Goal: Task Accomplishment & Management: Manage account settings

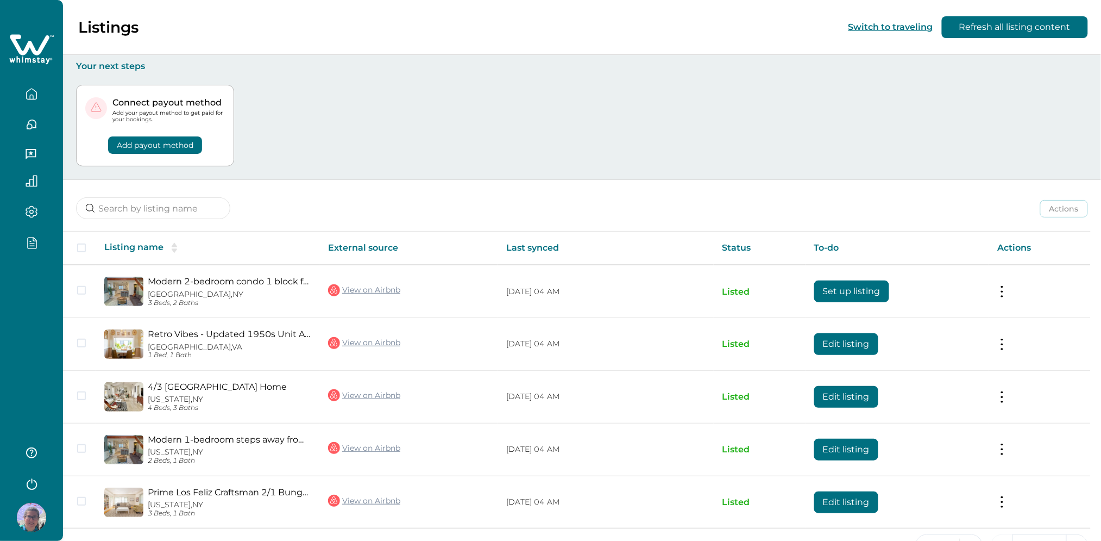
click at [48, 280] on div at bounding box center [31, 270] width 63 height 541
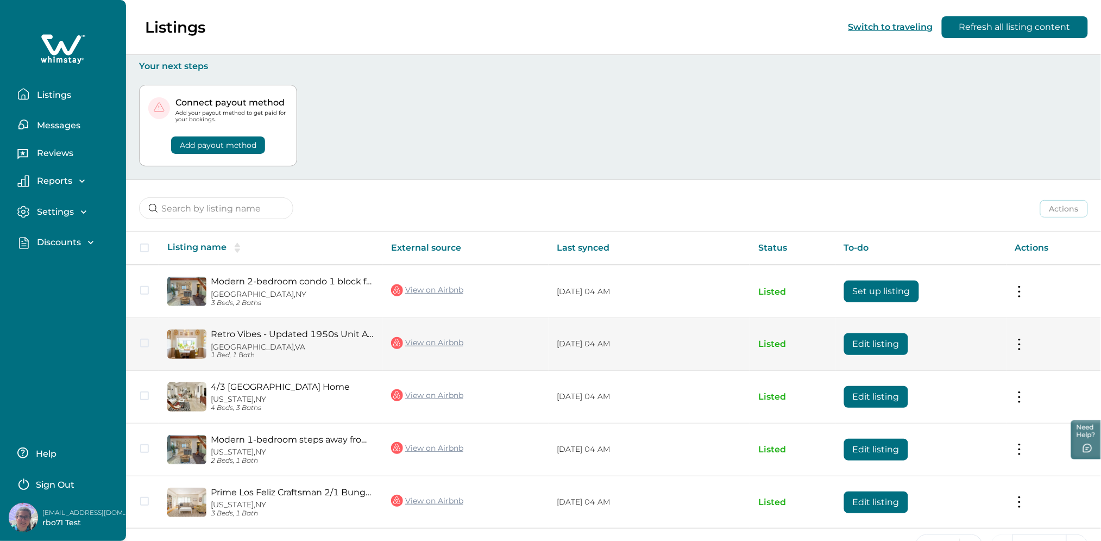
click at [883, 342] on button "Edit listing" at bounding box center [876, 344] width 64 height 22
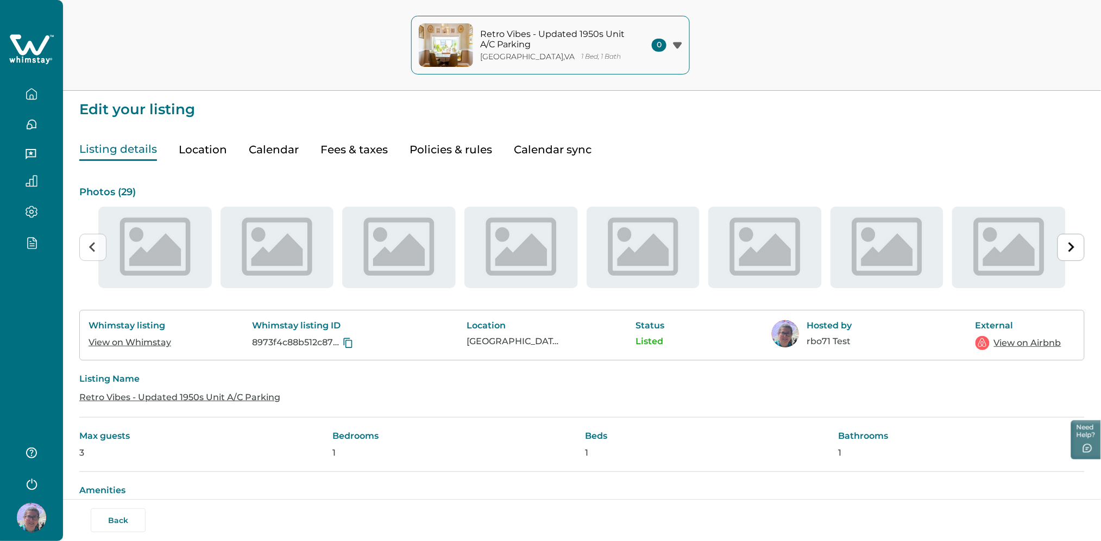
click at [433, 147] on button "Policies & rules" at bounding box center [451, 150] width 83 height 22
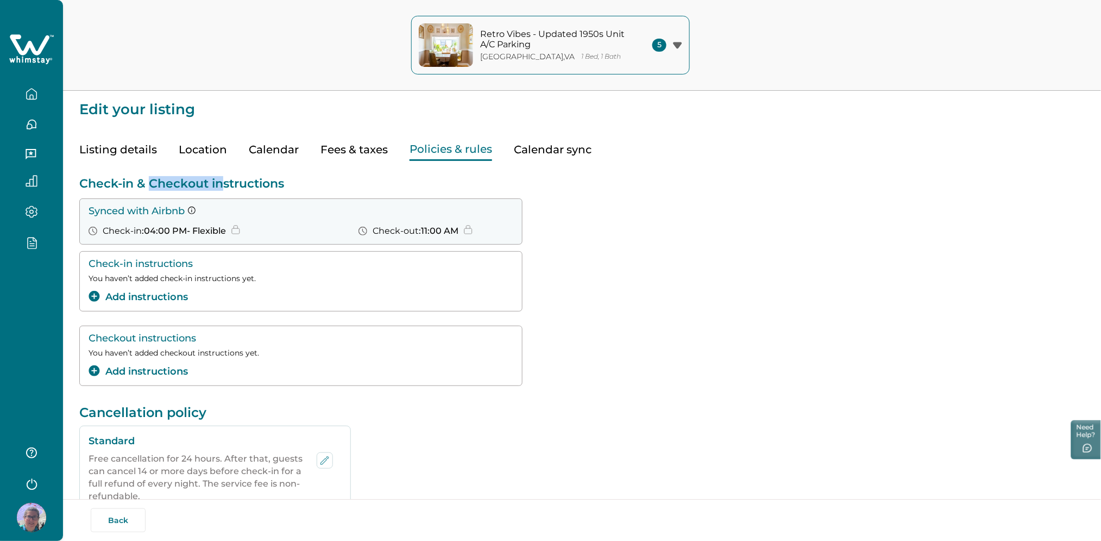
drag, startPoint x: 148, startPoint y: 186, endPoint x: 219, endPoint y: 187, distance: 71.7
click at [219, 187] on p "Check-in & Checkout instructions" at bounding box center [582, 183] width 1006 height 15
drag, startPoint x: 91, startPoint y: 337, endPoint x: 131, endPoint y: 337, distance: 40.2
click at [131, 337] on p "Checkout instructions" at bounding box center [301, 337] width 425 height 11
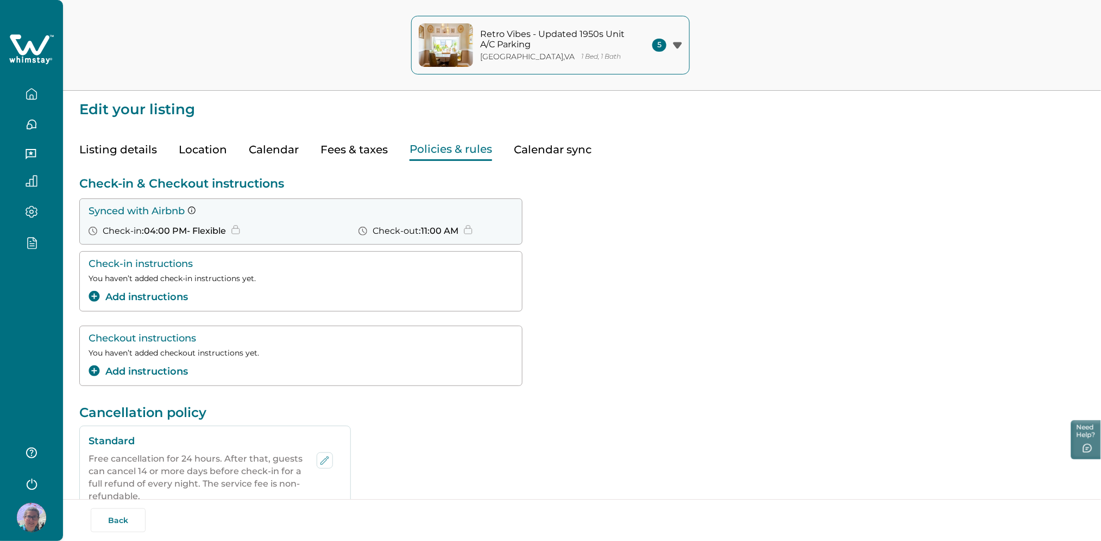
drag, startPoint x: 131, startPoint y: 337, endPoint x: 180, endPoint y: 354, distance: 52.4
click at [180, 354] on p "You haven’t added checkout instructions yet." at bounding box center [301, 352] width 425 height 9
drag, startPoint x: 180, startPoint y: 354, endPoint x: 266, endPoint y: 354, distance: 85.8
click at [266, 354] on p "You haven’t added checkout instructions yet." at bounding box center [301, 352] width 425 height 9
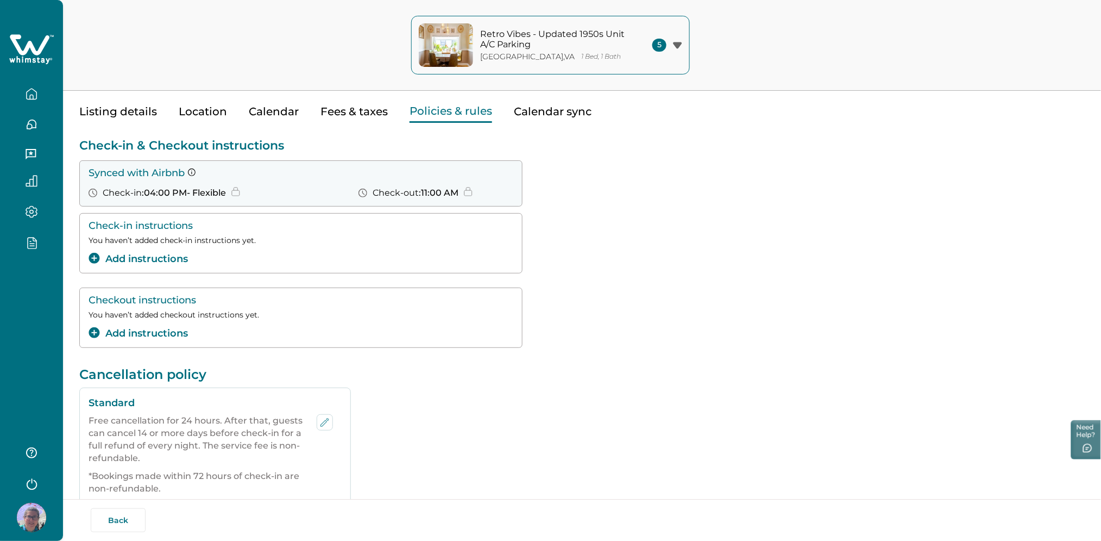
scroll to position [72, 0]
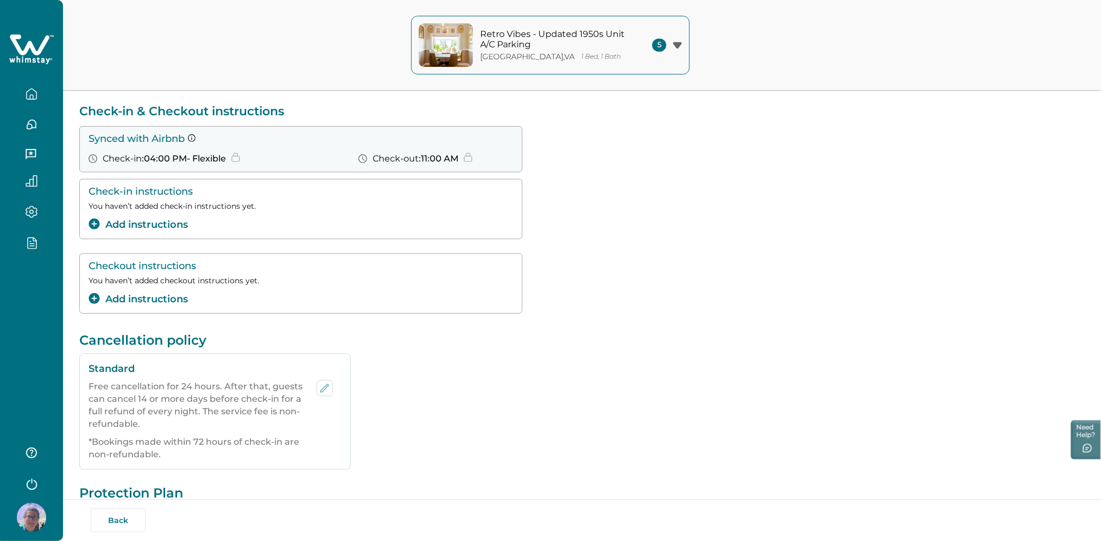
click at [148, 297] on button "Add instructions" at bounding box center [138, 299] width 99 height 15
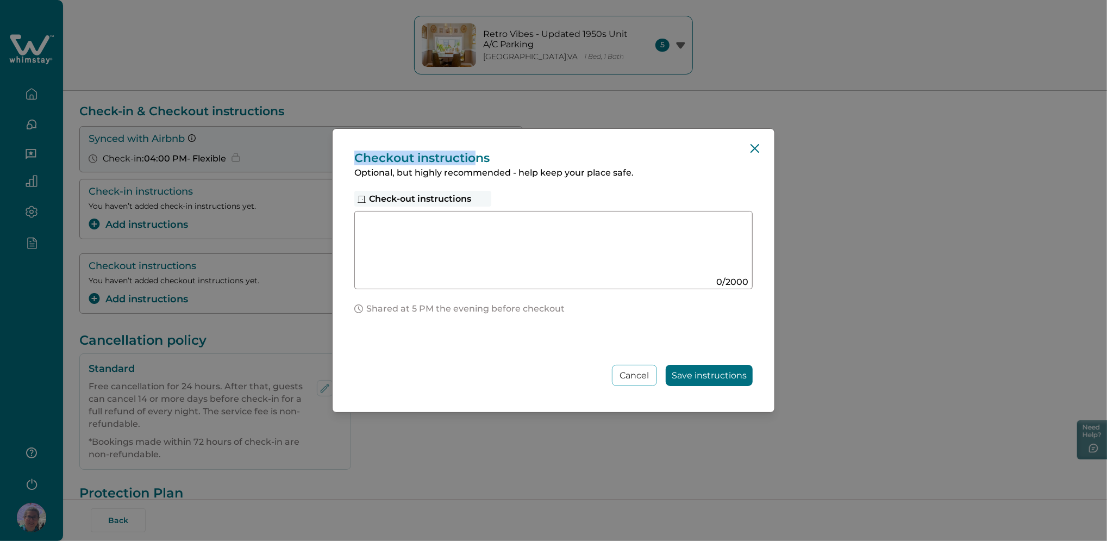
drag, startPoint x: 353, startPoint y: 157, endPoint x: 473, endPoint y: 157, distance: 120.1
click at [473, 157] on div "Checkout instructions Optional, but highly recommended - help keep your place s…" at bounding box center [553, 271] width 442 height 284
click at [411, 165] on div "Checkout instructions Optional, but highly recommended - help keep your place s…" at bounding box center [553, 271] width 442 height 284
click at [258, 295] on div "Checkout instructions Optional, but highly recommended - help keep your place s…" at bounding box center [553, 270] width 1107 height 541
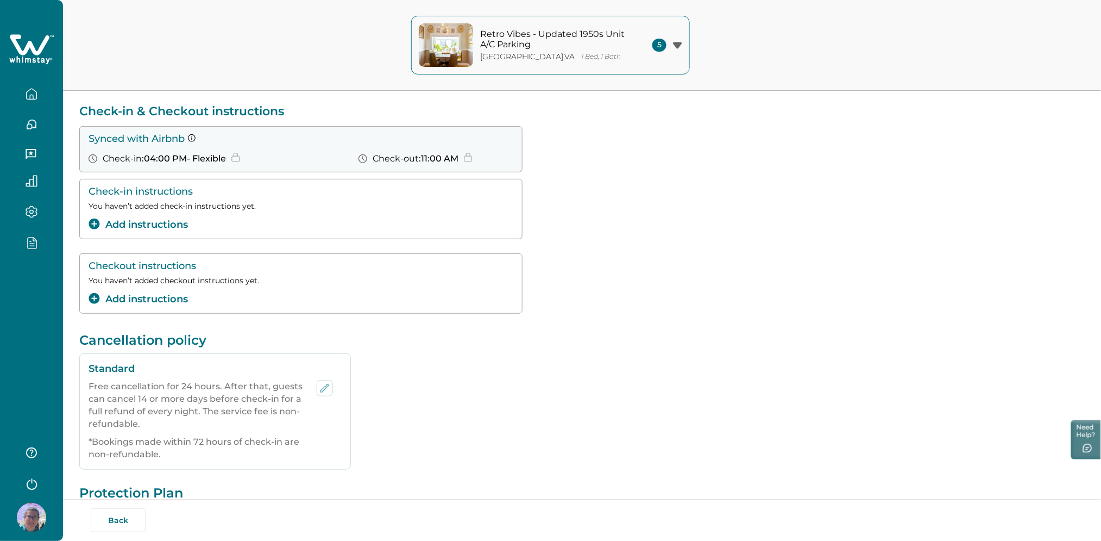
click at [23, 346] on div at bounding box center [31, 270] width 63 height 541
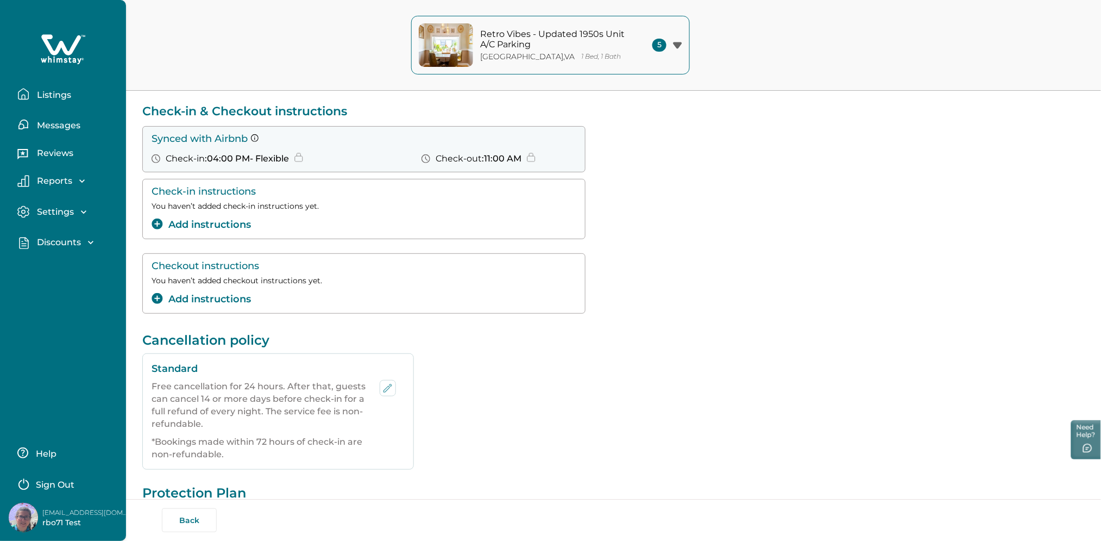
click at [9, 318] on div "Listings Messages Reviews Reports Earnings Reservations Payouts Settings Profil…" at bounding box center [63, 270] width 126 height 541
click at [75, 514] on p "[EMAIL_ADDRESS][DOMAIN_NAME]" at bounding box center [85, 512] width 87 height 11
copy p "[EMAIL_ADDRESS][DOMAIN_NAME]"
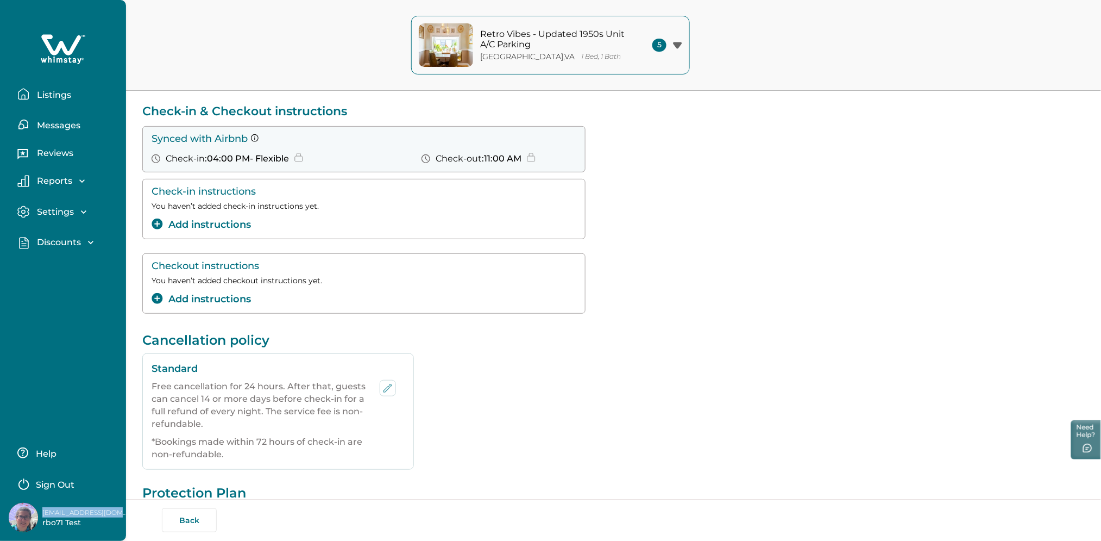
copy p "[EMAIL_ADDRESS][DOMAIN_NAME]"
click at [77, 67] on div "Listings Messages Reviews Reports Earnings Reservations Payouts Settings Profil…" at bounding box center [63, 133] width 126 height 267
drag, startPoint x: 67, startPoint y: 39, endPoint x: 73, endPoint y: 46, distance: 9.3
click at [66, 39] on icon at bounding box center [63, 49] width 45 height 33
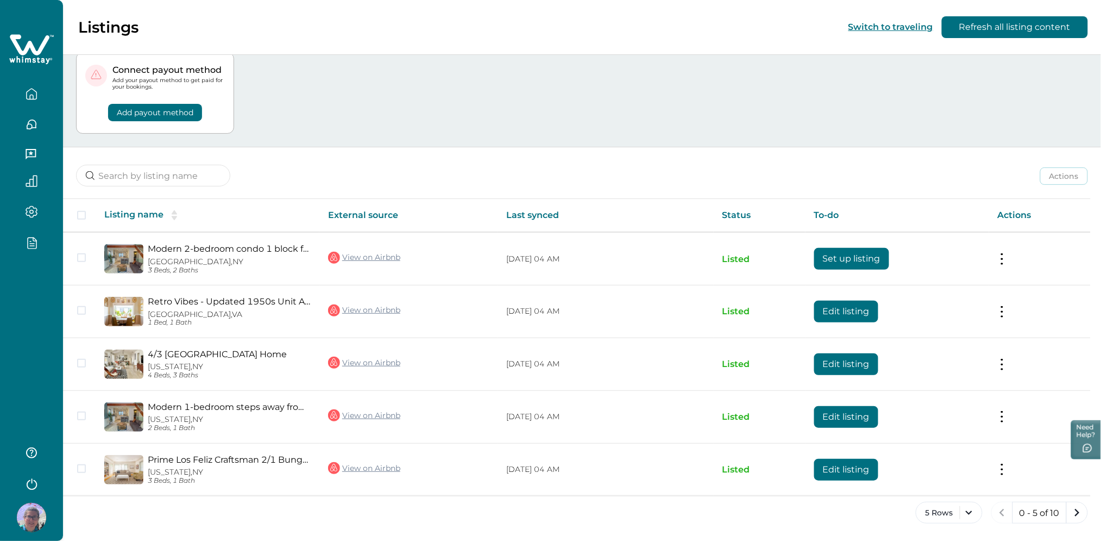
scroll to position [33, 0]
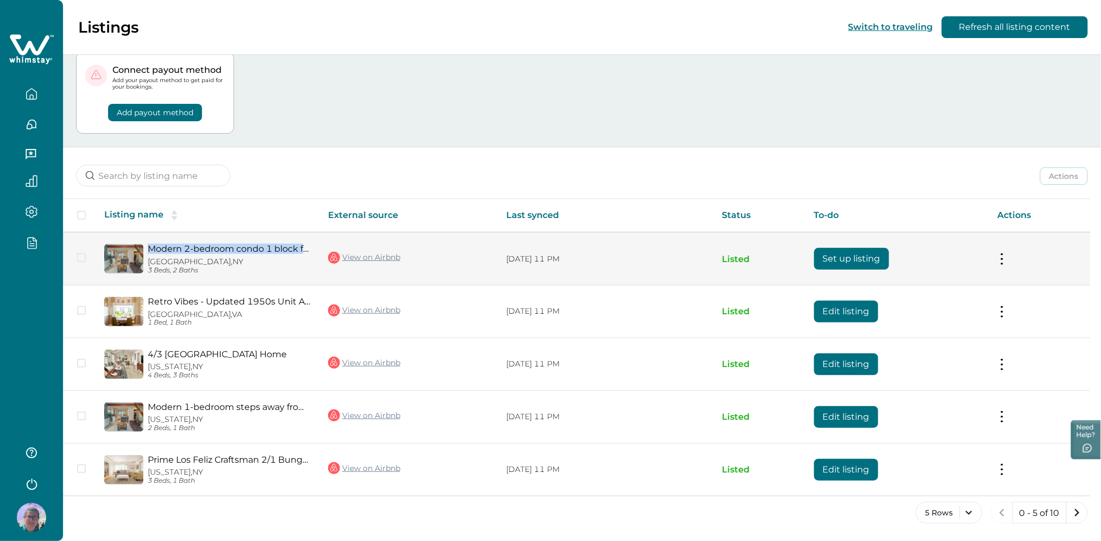
drag, startPoint x: 143, startPoint y: 240, endPoint x: 310, endPoint y: 247, distance: 166.4
click at [310, 247] on td "Modern 2-bedroom condo 1 block from Venice beach Brooklyn, NY 3 Beds, 2 Baths" at bounding box center [208, 258] width 224 height 53
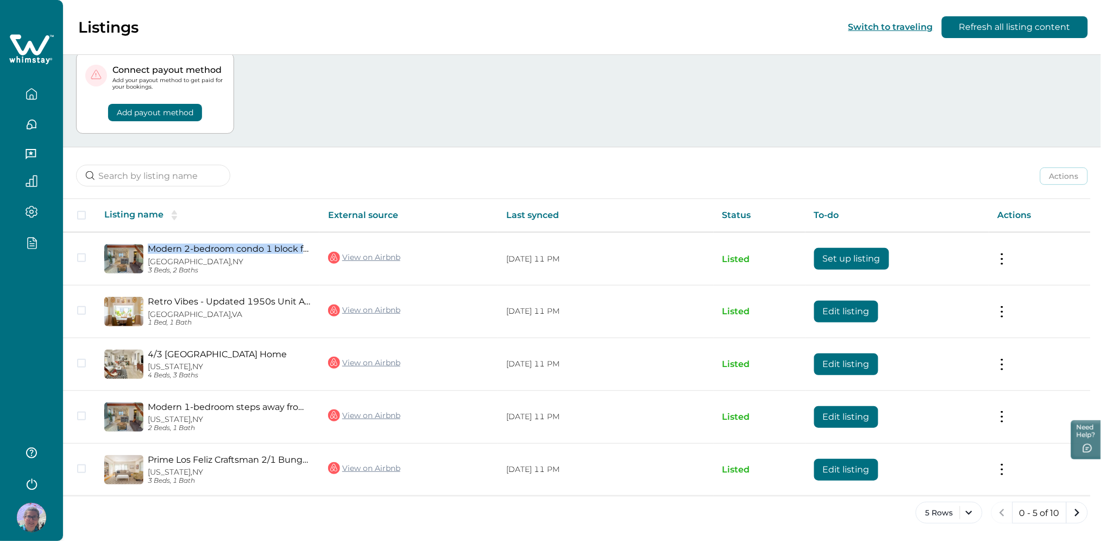
copy link "Modern 2-bedroom condo 1 block fro"
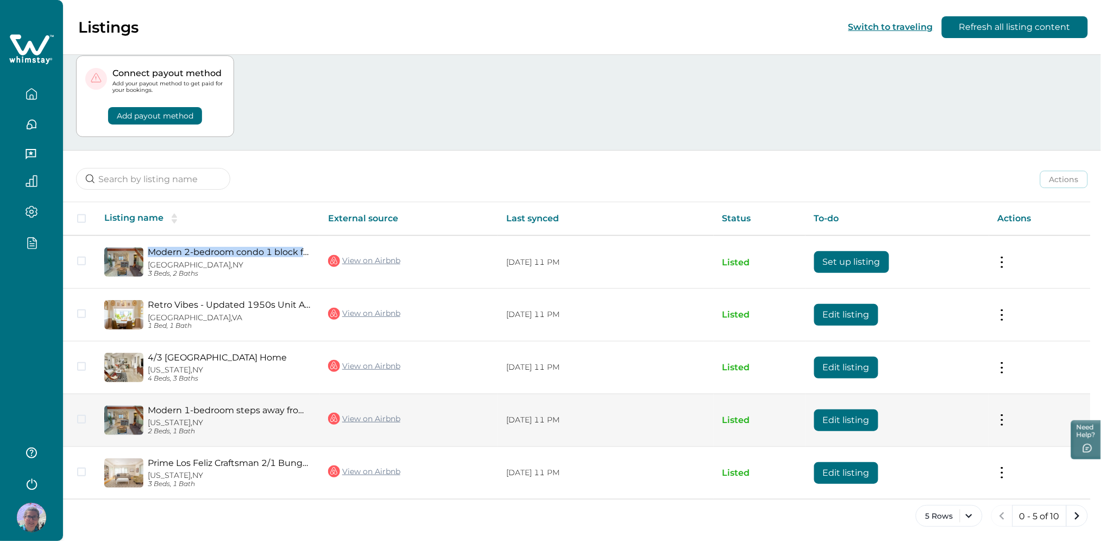
scroll to position [28, 0]
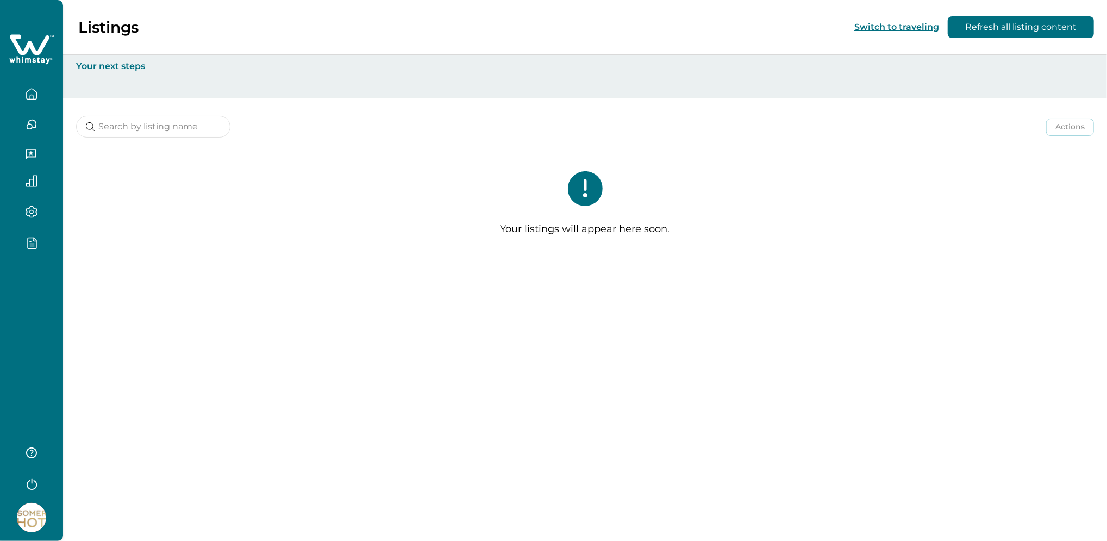
click at [7, 353] on div at bounding box center [31, 270] width 63 height 541
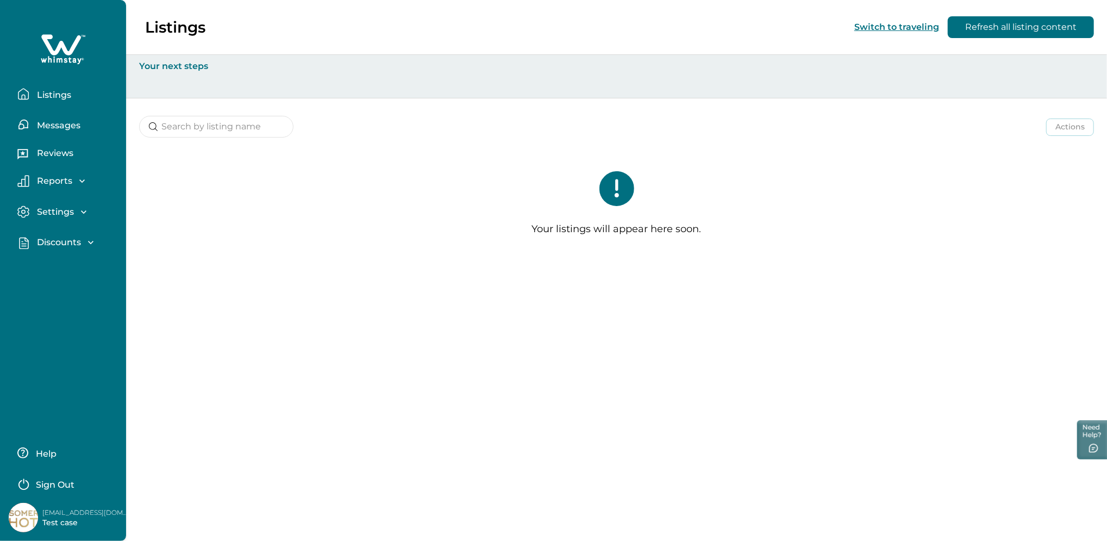
click at [102, 510] on p "rbo7312+1@yopmail.com" at bounding box center [85, 512] width 87 height 11
copy p "rbo7312+1@yopmail.com"
click at [25, 277] on div "Listings Messages Reviews Reports Earnings Reservations Payouts Settings Profil…" at bounding box center [63, 270] width 126 height 541
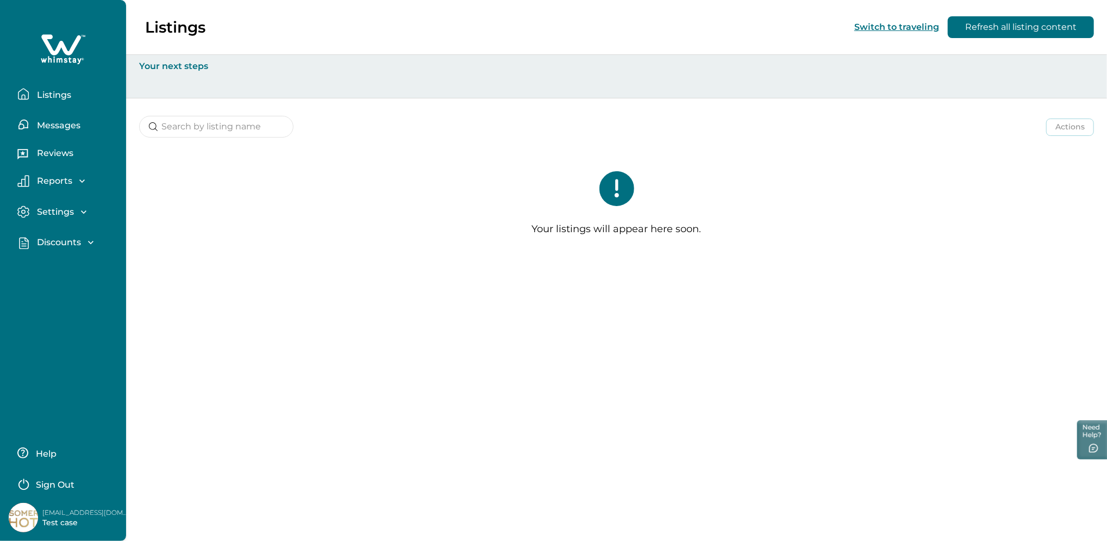
click at [1040, 22] on button "Refresh all listing content" at bounding box center [1020, 27] width 146 height 22
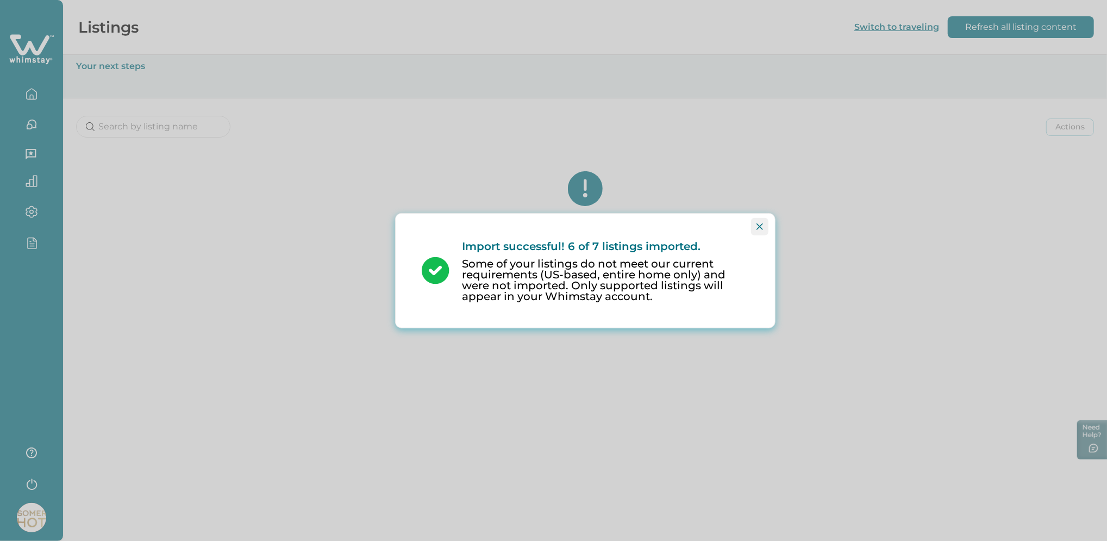
click at [764, 227] on button "Close" at bounding box center [759, 225] width 17 height 17
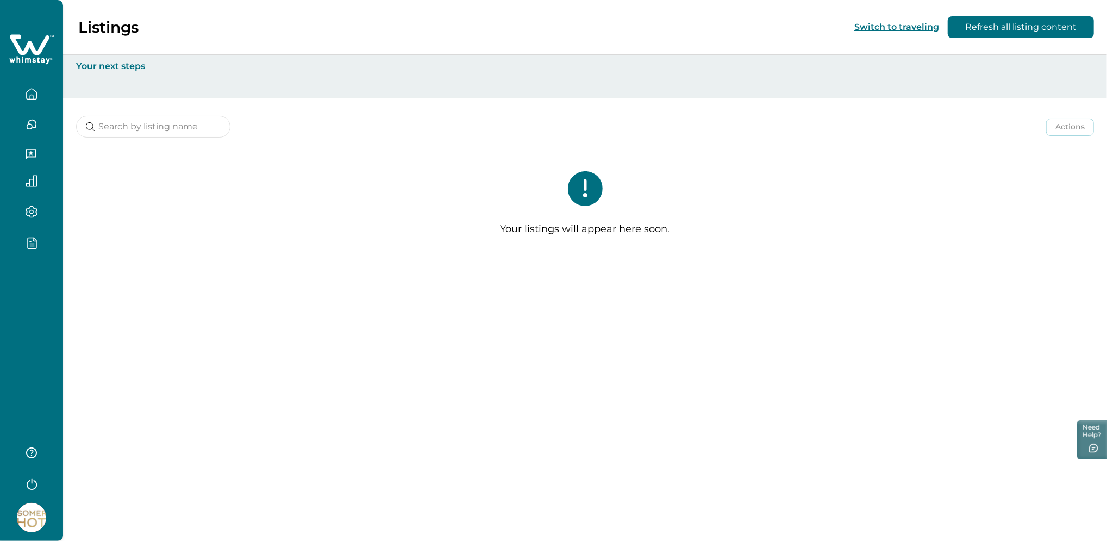
click at [1, 306] on div at bounding box center [31, 270] width 63 height 541
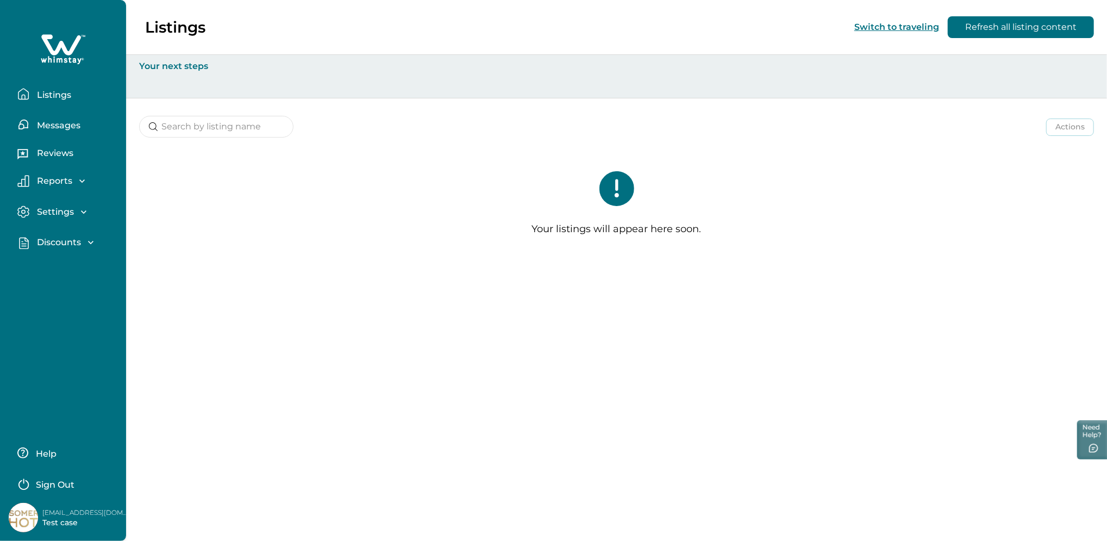
click at [17, 515] on img at bounding box center [23, 517] width 29 height 29
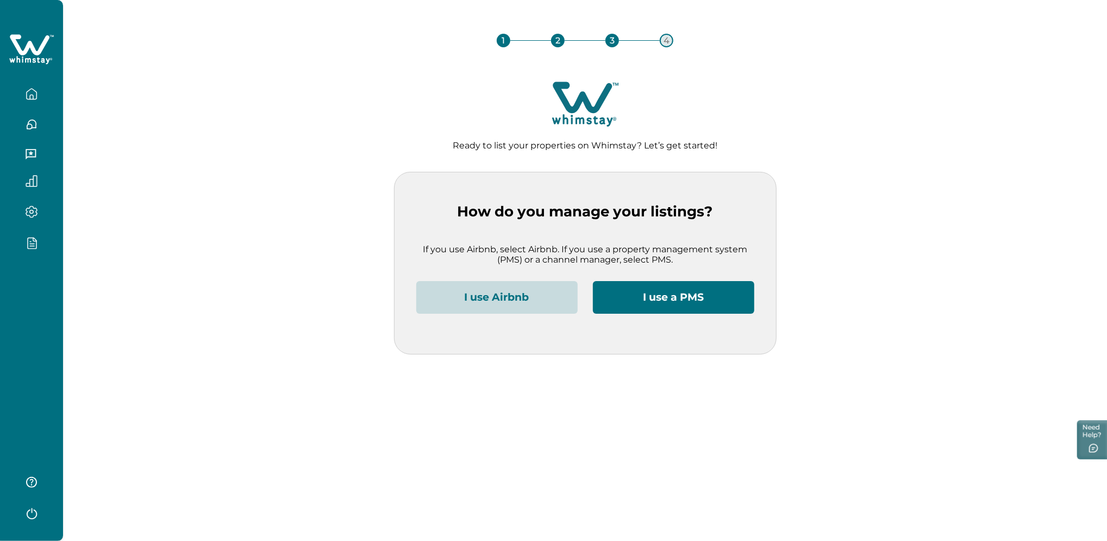
click at [499, 305] on button "I use Airbnb" at bounding box center [496, 297] width 161 height 33
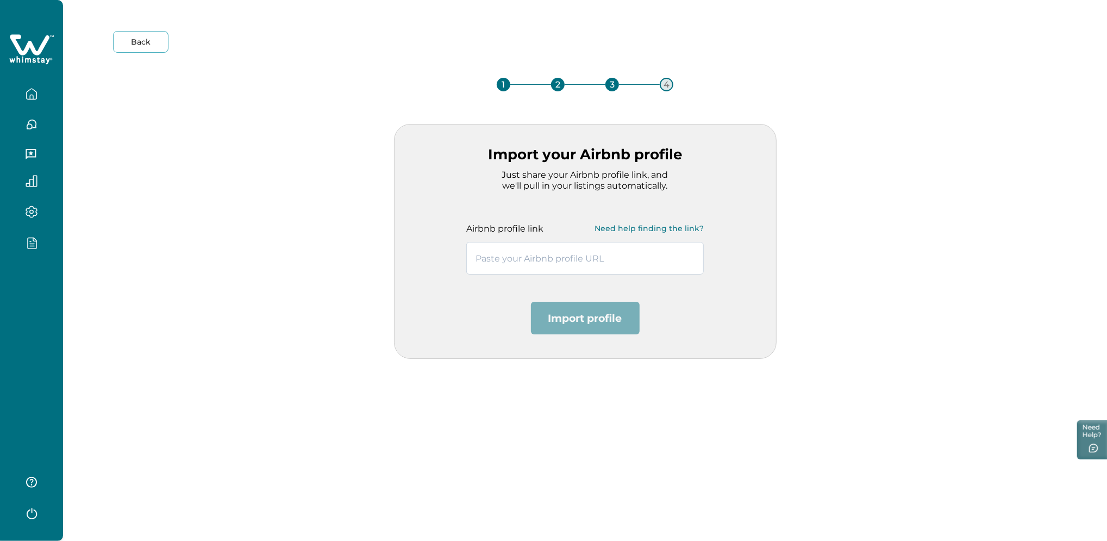
click at [504, 252] on input "text" at bounding box center [584, 258] width 237 height 33
paste input "https://www.airbnb.co.in/users/show/658940312"
type input "https://www.airbnb.co.in/users/show/658940312"
click at [580, 313] on button "Import profile" at bounding box center [585, 318] width 109 height 33
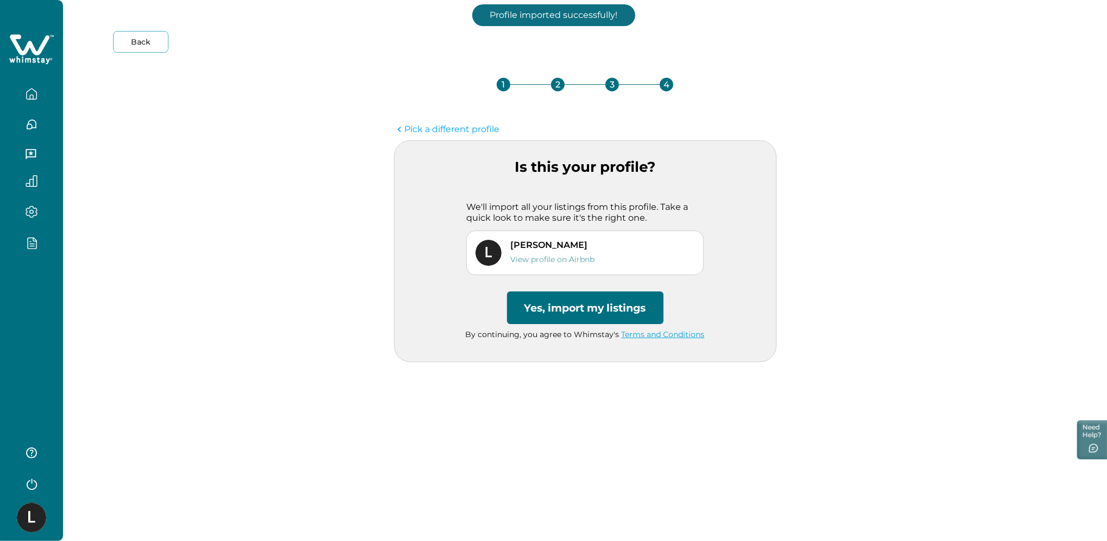
click at [580, 313] on button "Yes, import my listings" at bounding box center [585, 307] width 156 height 33
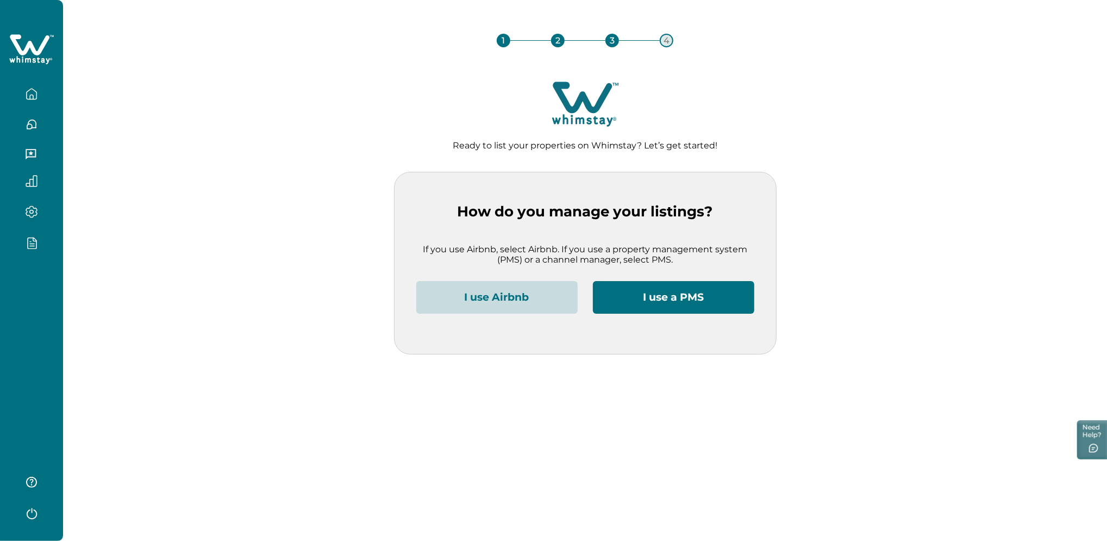
click at [503, 300] on button "I use Airbnb" at bounding box center [496, 297] width 161 height 33
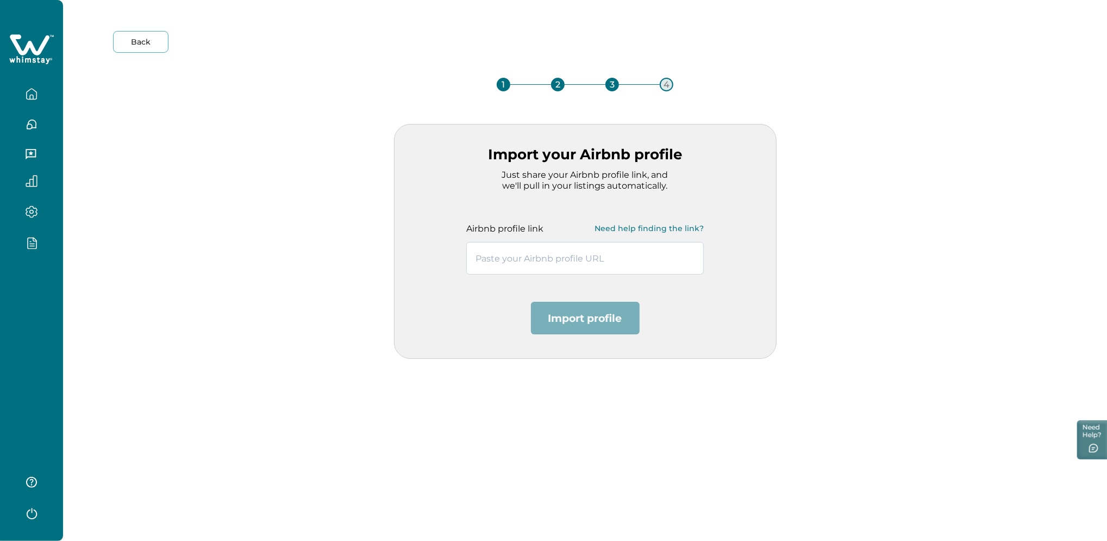
drag, startPoint x: 539, startPoint y: 236, endPoint x: 534, endPoint y: 252, distance: 16.5
click at [535, 249] on div "Airbnb profile link Need help finding the link?" at bounding box center [585, 233] width 270 height 84
click at [534, 252] on input "text" at bounding box center [584, 258] width 237 height 33
paste input "https://www.airbnb.co.in/users/show/124859758"
type input "https://www.airbnb.co.in/users/show/124859758"
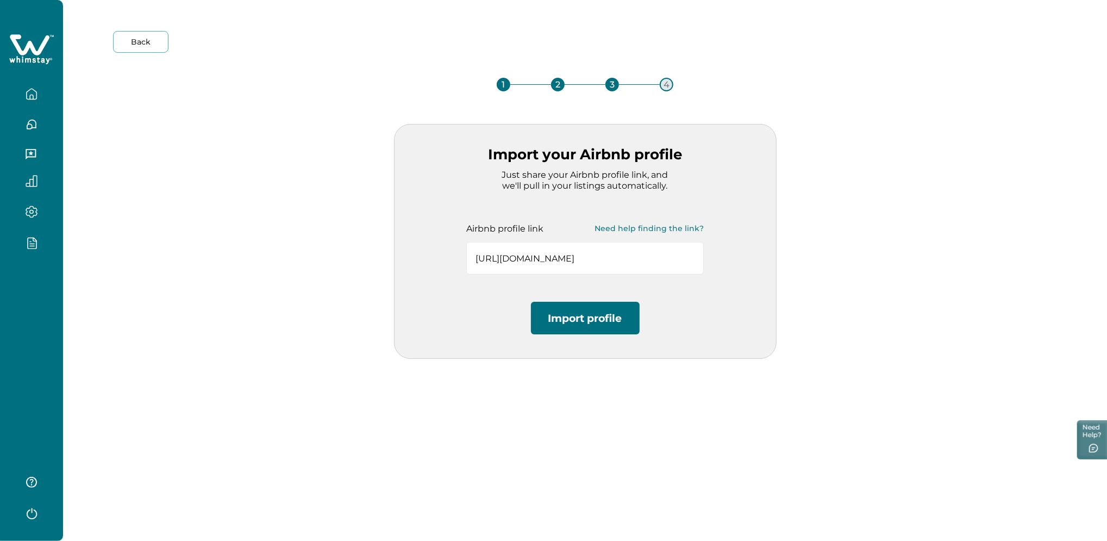
click at [578, 327] on button "Import profile" at bounding box center [585, 318] width 109 height 33
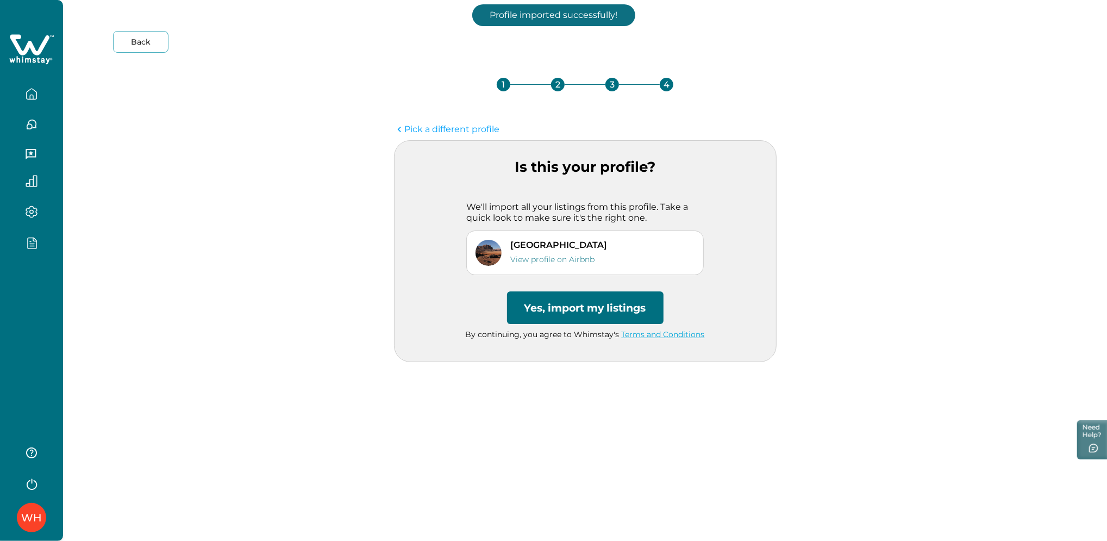
click at [574, 310] on button "Yes, import my listings" at bounding box center [585, 307] width 156 height 33
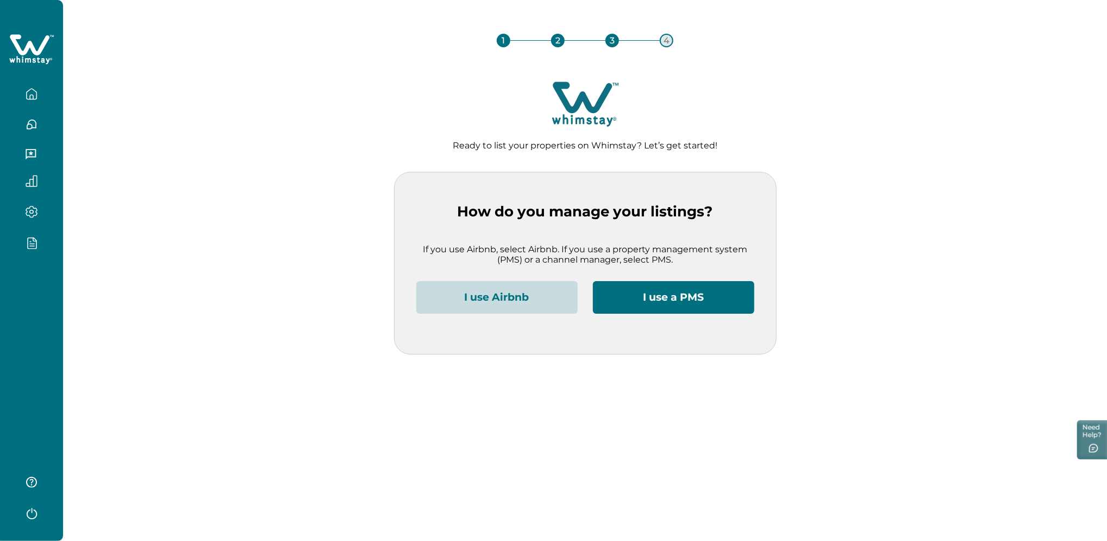
click at [542, 307] on button "I use Airbnb" at bounding box center [496, 297] width 161 height 33
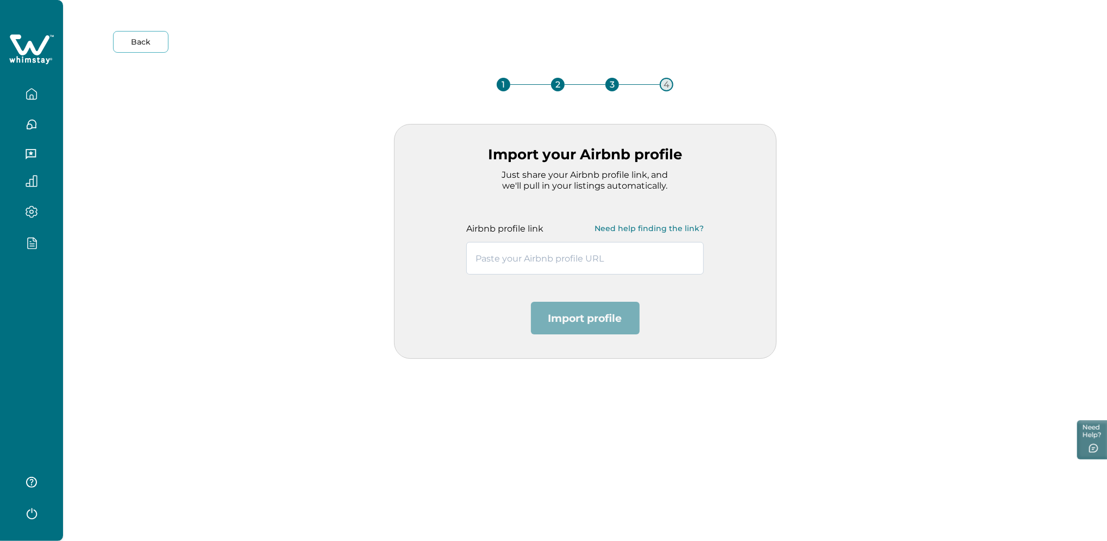
click at [519, 263] on input "text" at bounding box center [584, 258] width 237 height 33
paste input "[URL][DOMAIN_NAME]"
type input "[URL][DOMAIN_NAME]"
click at [586, 311] on button "Import profile" at bounding box center [585, 318] width 109 height 33
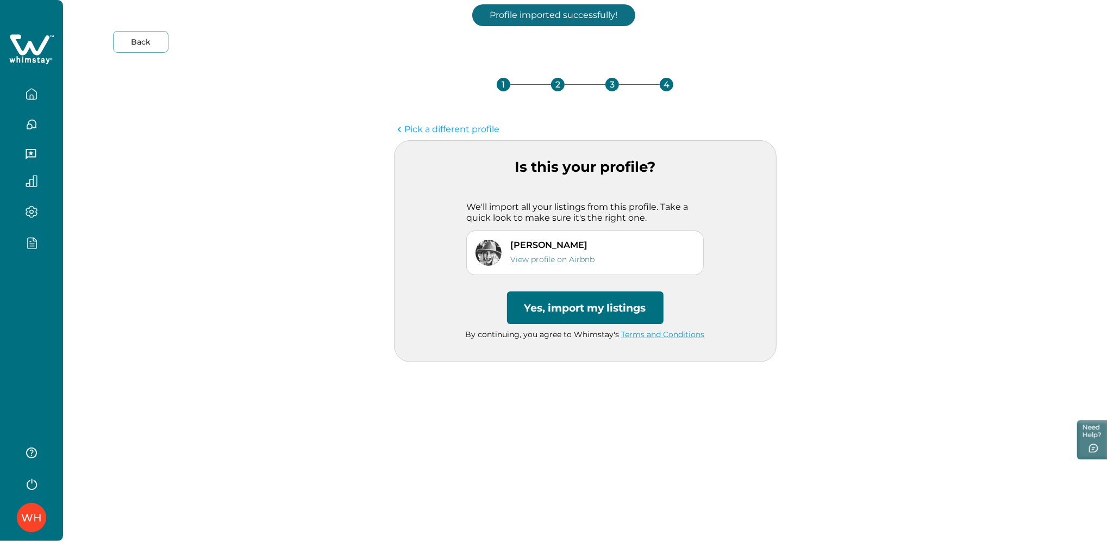
click at [581, 312] on button "Yes, import my listings" at bounding box center [585, 307] width 156 height 33
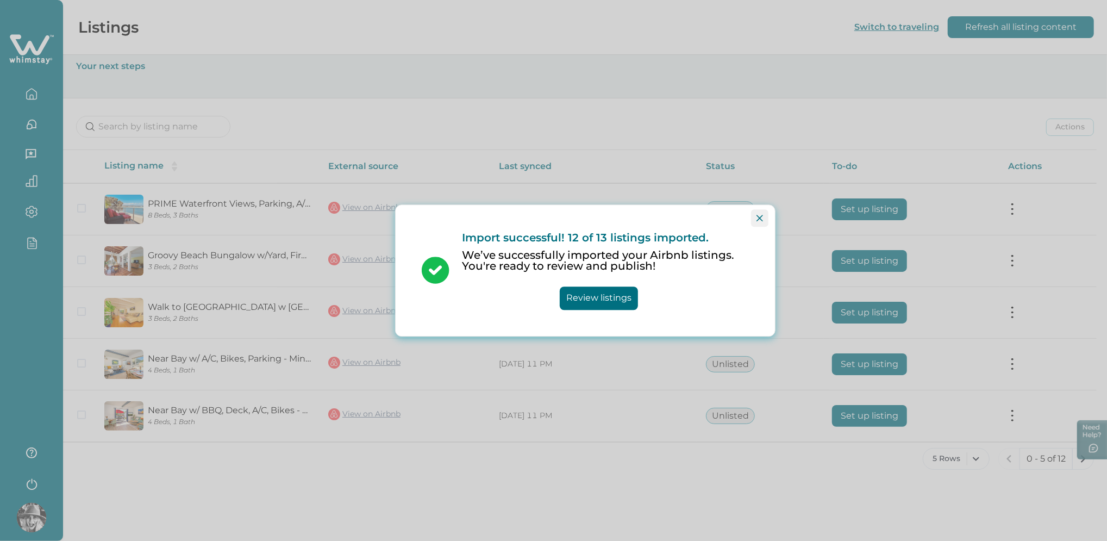
click at [765, 222] on button "Close" at bounding box center [759, 217] width 17 height 17
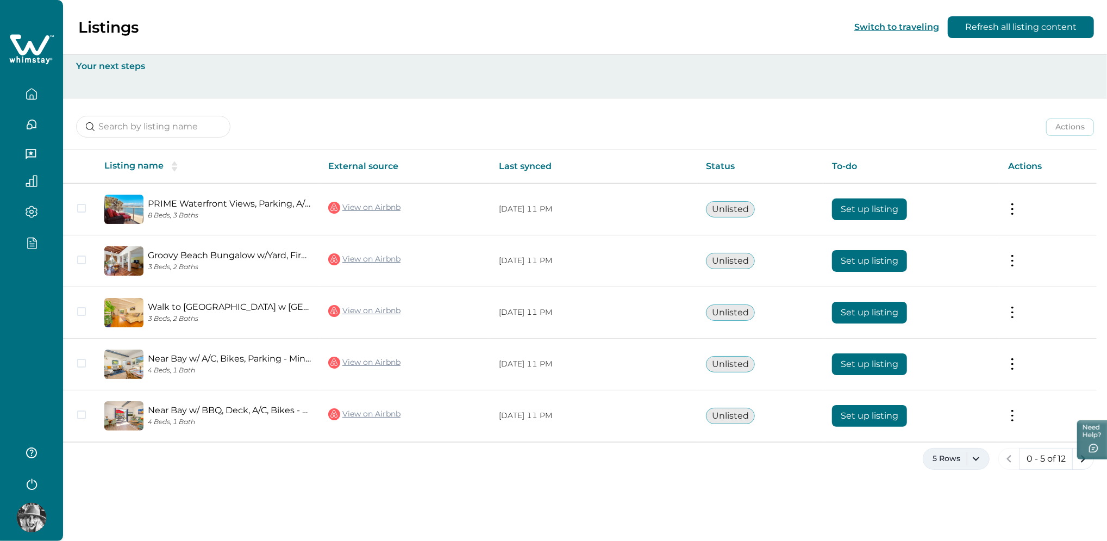
click at [965, 453] on button "5 Rows" at bounding box center [955, 459] width 67 height 22
click at [955, 417] on button "100 Rows" at bounding box center [955, 427] width 57 height 22
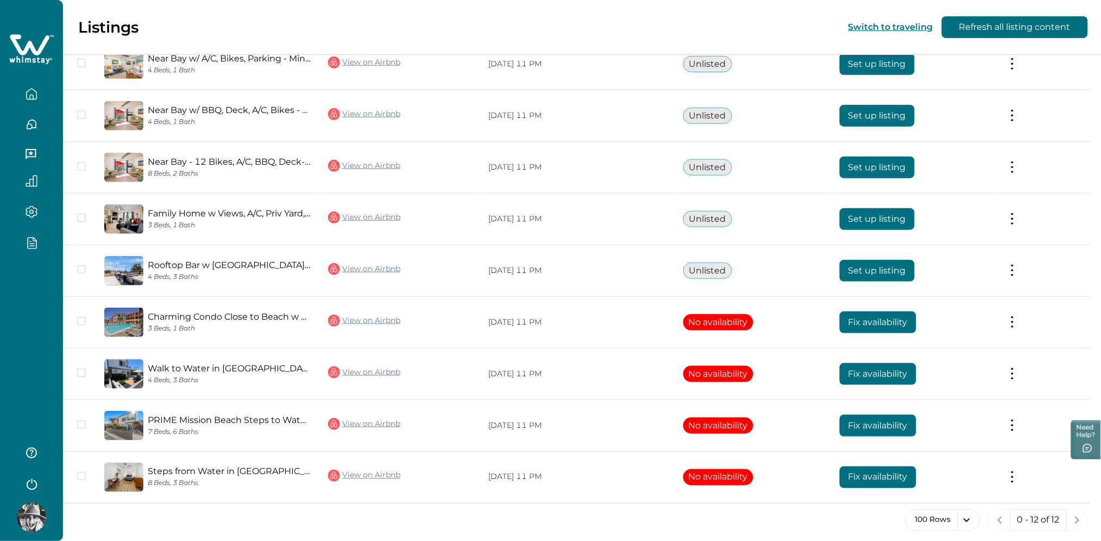
scroll to position [307, 0]
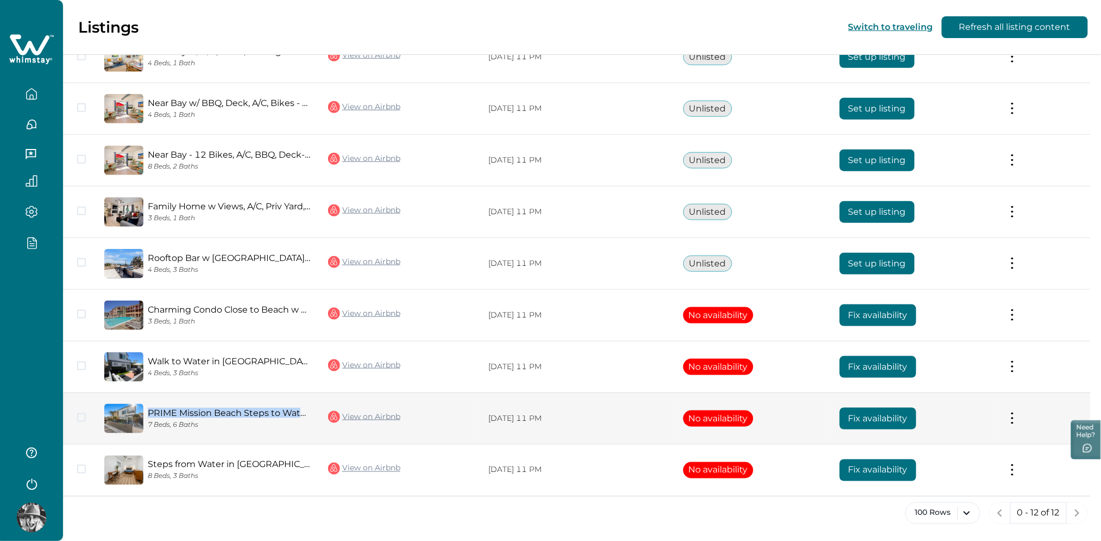
drag, startPoint x: 143, startPoint y: 407, endPoint x: 306, endPoint y: 410, distance: 163.0
click at [306, 410] on div "PRIME Mission Beach Steps to Water w Parking for 2 7 Beds, 6 Baths" at bounding box center [226, 417] width 167 height 21
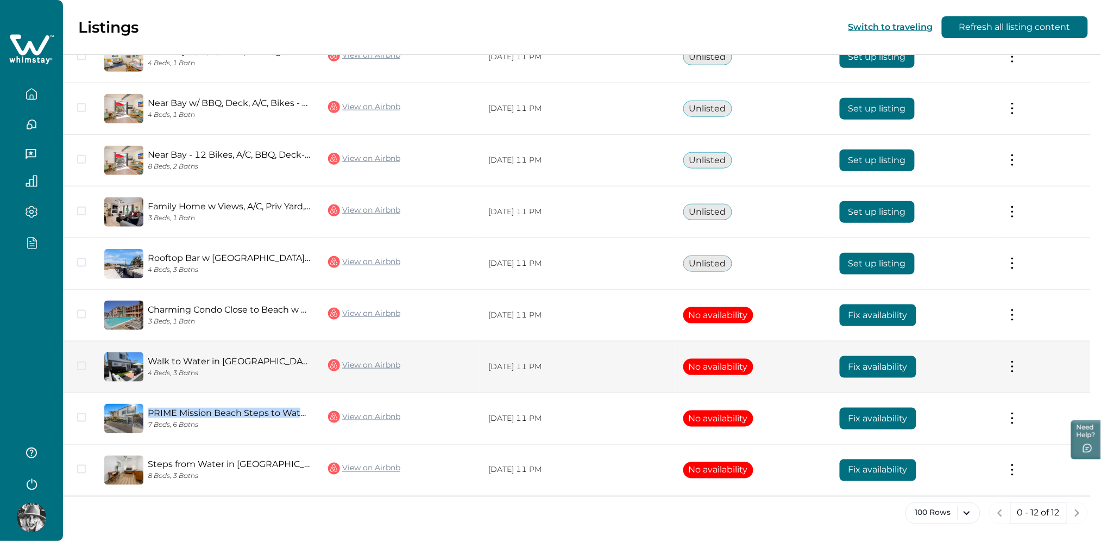
copy link "PRIME Mission Beach Steps to Wate"
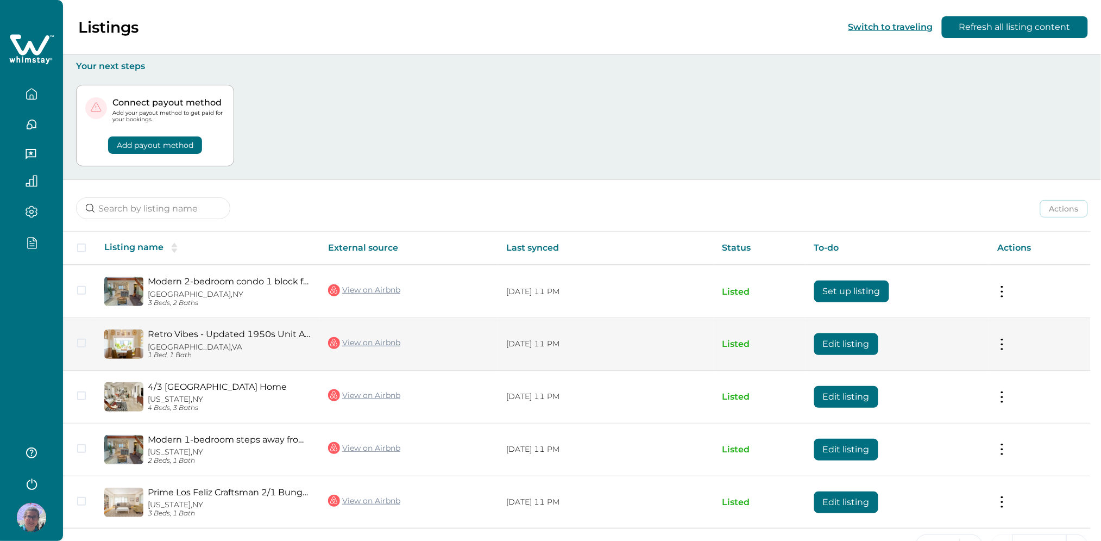
click at [851, 341] on button "Edit listing" at bounding box center [846, 344] width 64 height 22
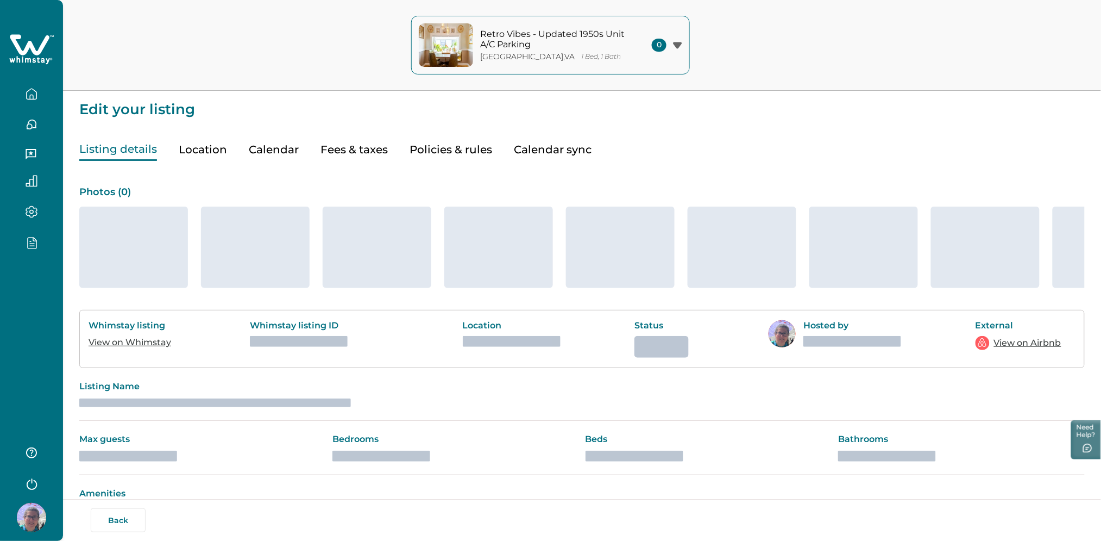
click at [433, 155] on button "Policies & rules" at bounding box center [451, 150] width 83 height 22
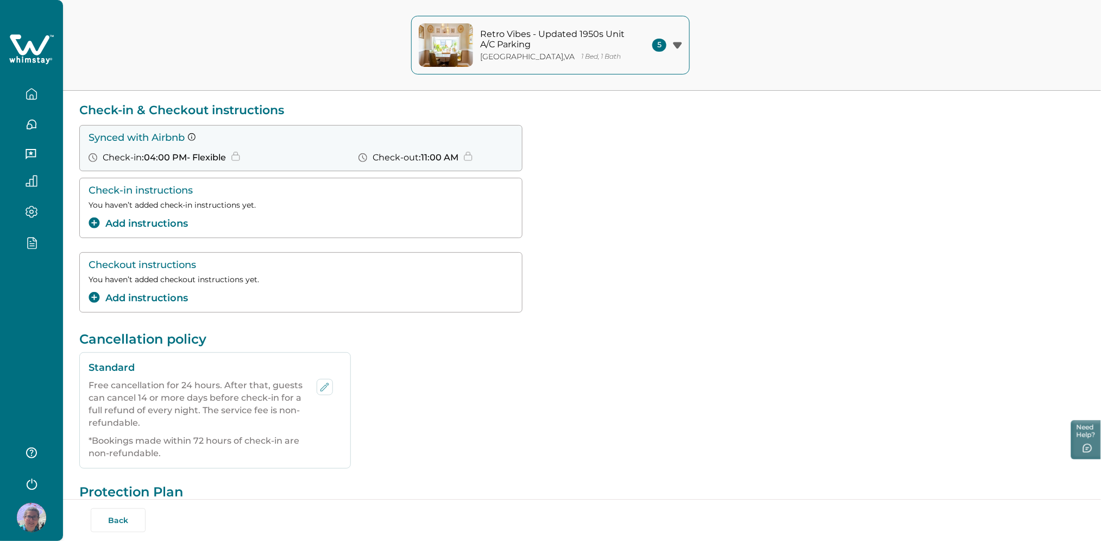
scroll to position [82, 0]
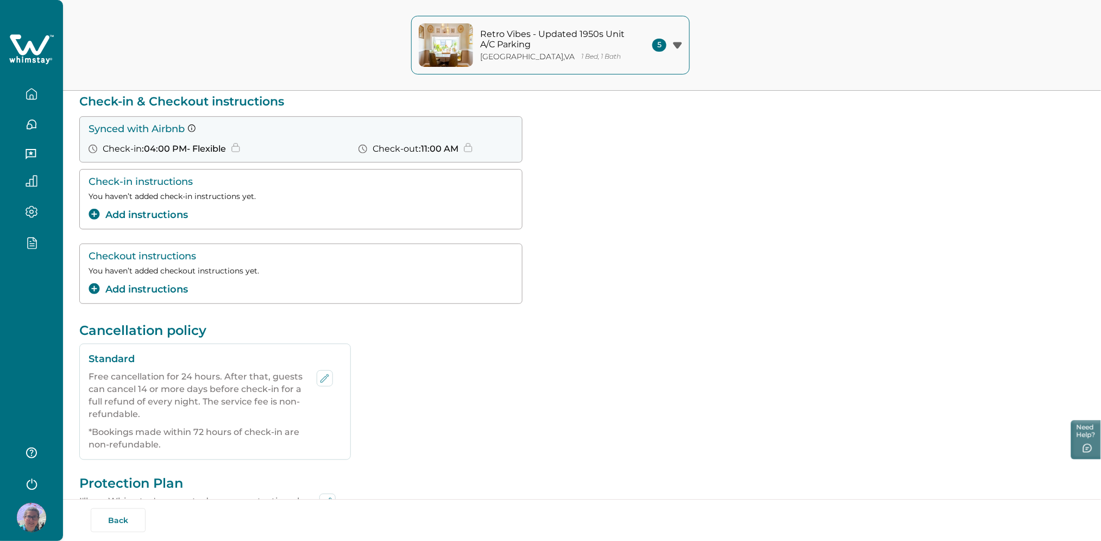
click at [155, 287] on button "Add instructions" at bounding box center [138, 289] width 99 height 15
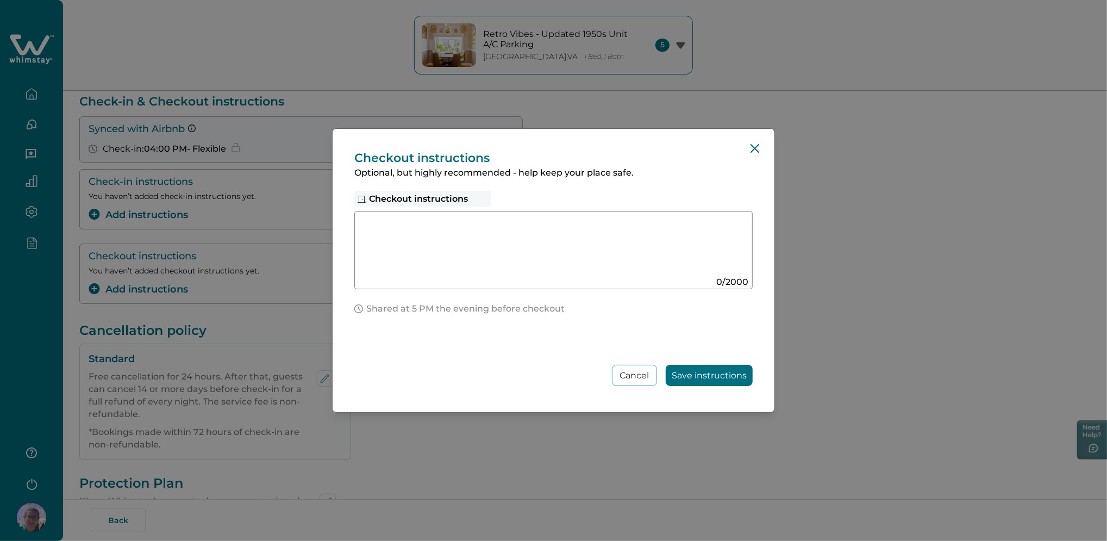
click at [277, 170] on div "Checkout instructions Optional, but highly recommended - help keep your place s…" at bounding box center [553, 270] width 1107 height 541
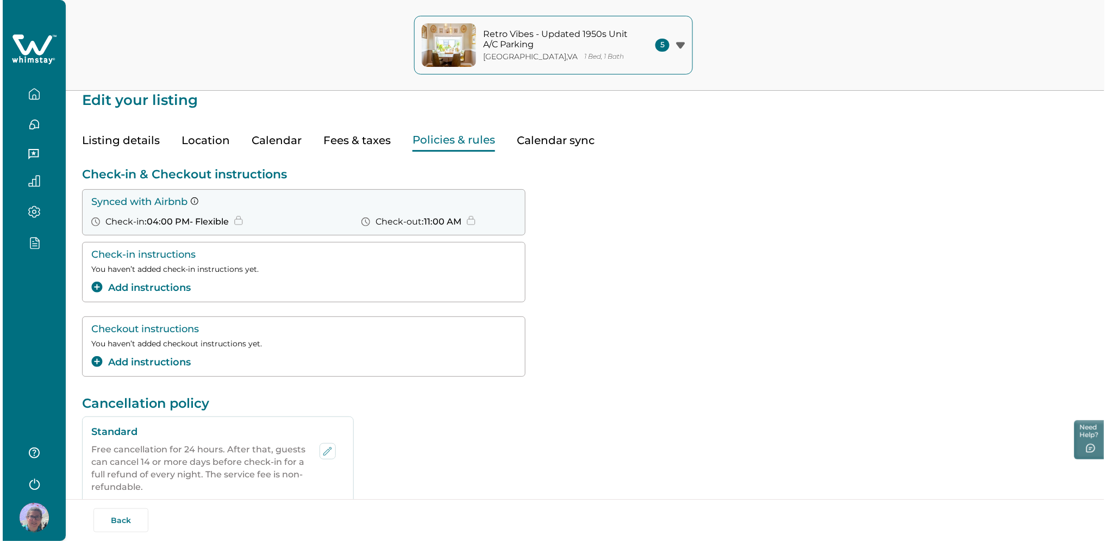
scroll to position [4, 0]
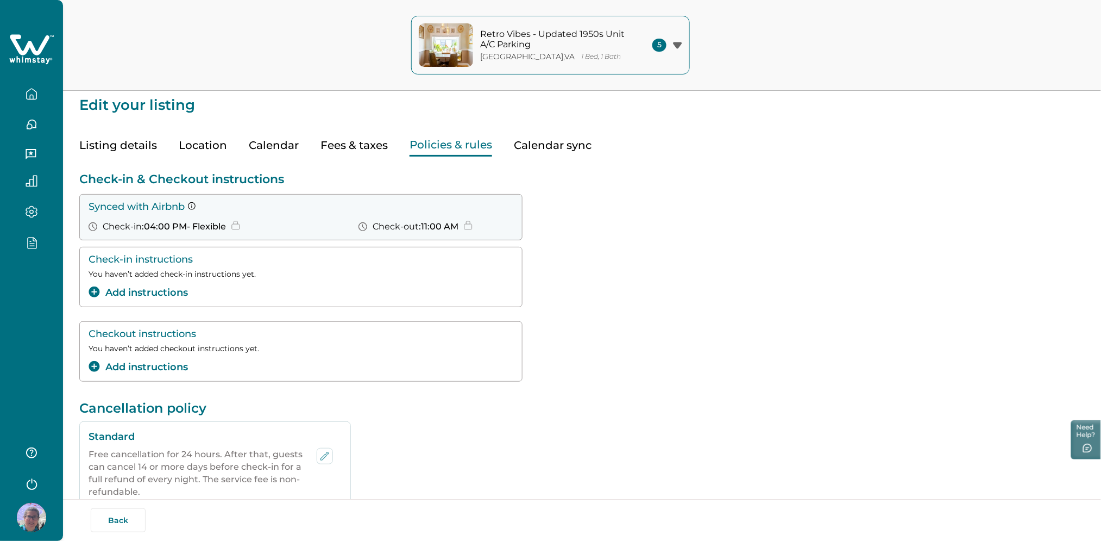
click at [135, 367] on button "Add instructions" at bounding box center [138, 367] width 99 height 15
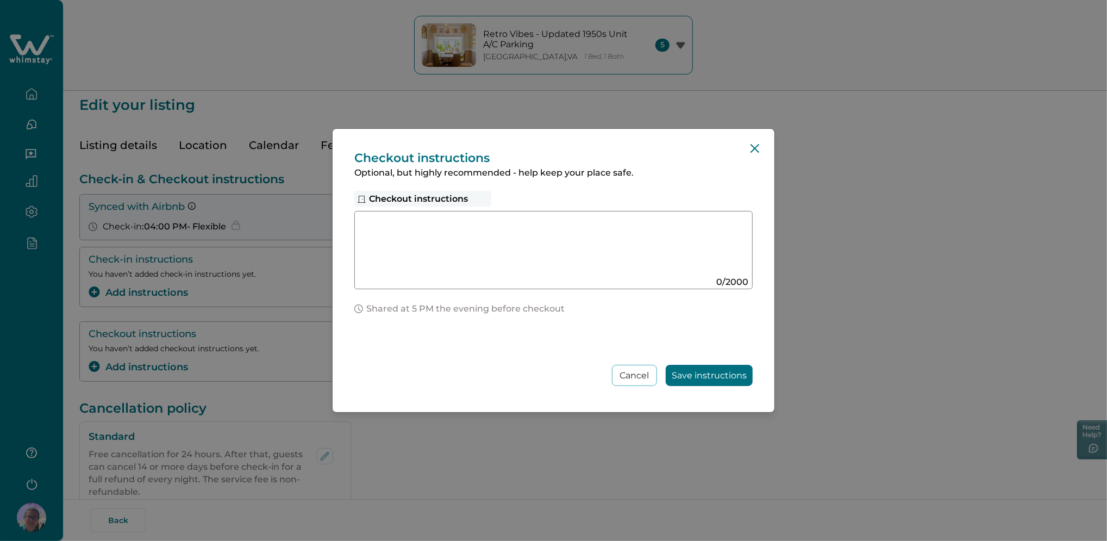
click at [403, 203] on div "Checkout instructions" at bounding box center [422, 199] width 137 height 16
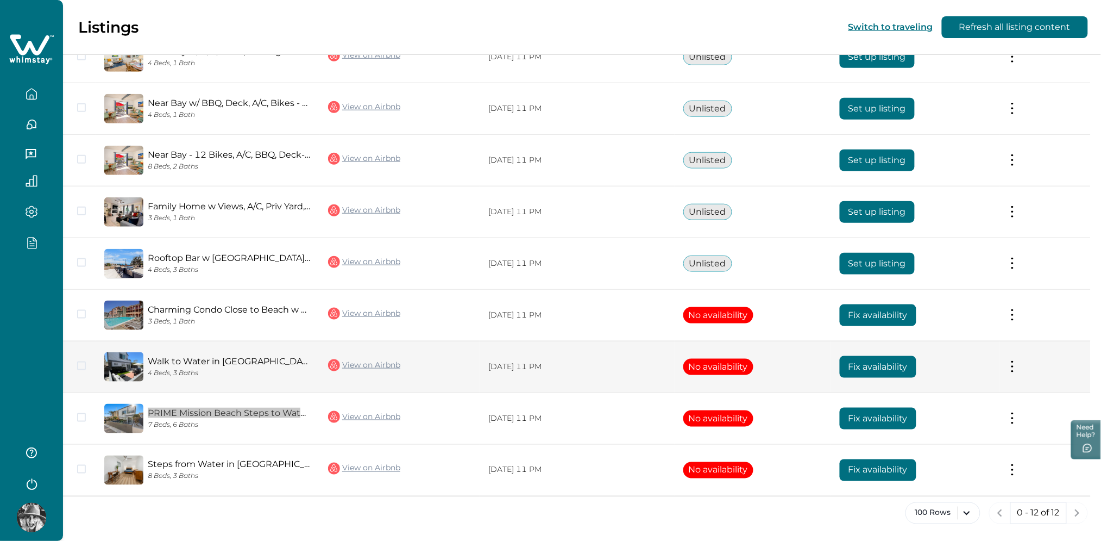
scroll to position [278, 0]
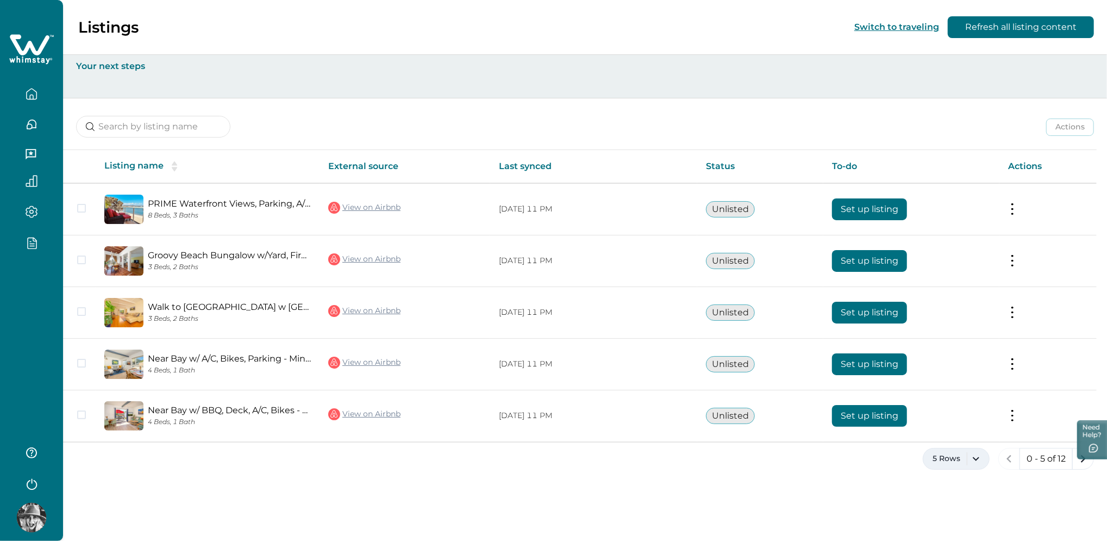
click at [953, 457] on button "5 Rows" at bounding box center [955, 459] width 67 height 22
click at [949, 409] on button "50 Rows" at bounding box center [955, 401] width 57 height 22
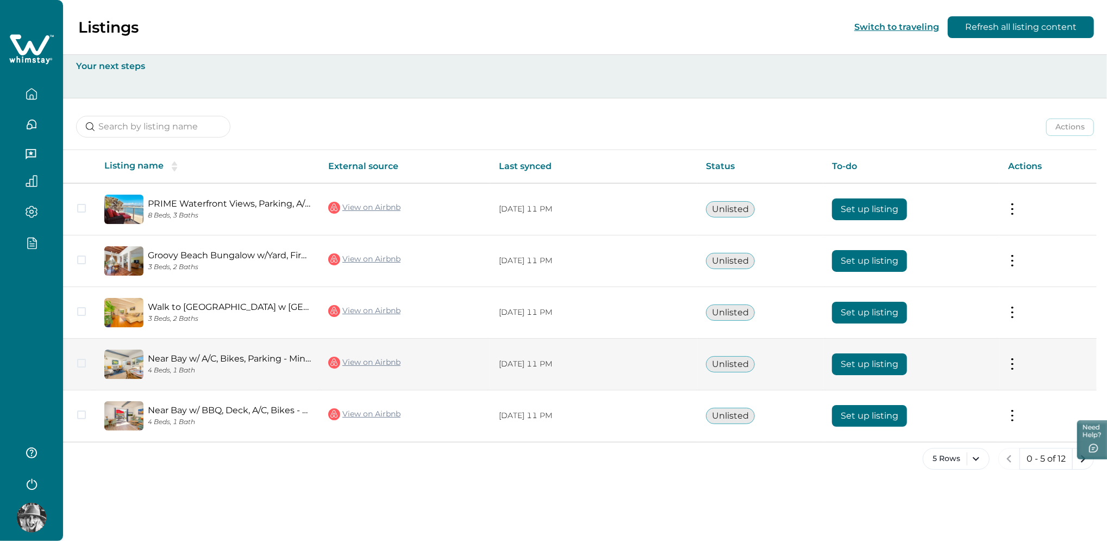
drag, startPoint x: 843, startPoint y: 206, endPoint x: 719, endPoint y: 341, distance: 183.4
click at [787, 300] on tbody "PRIME Waterfront Views, Parking, A/C, BBQ, Bikes! 8 Beds, 3 Baths View on Airbn…" at bounding box center [579, 312] width 1033 height 259
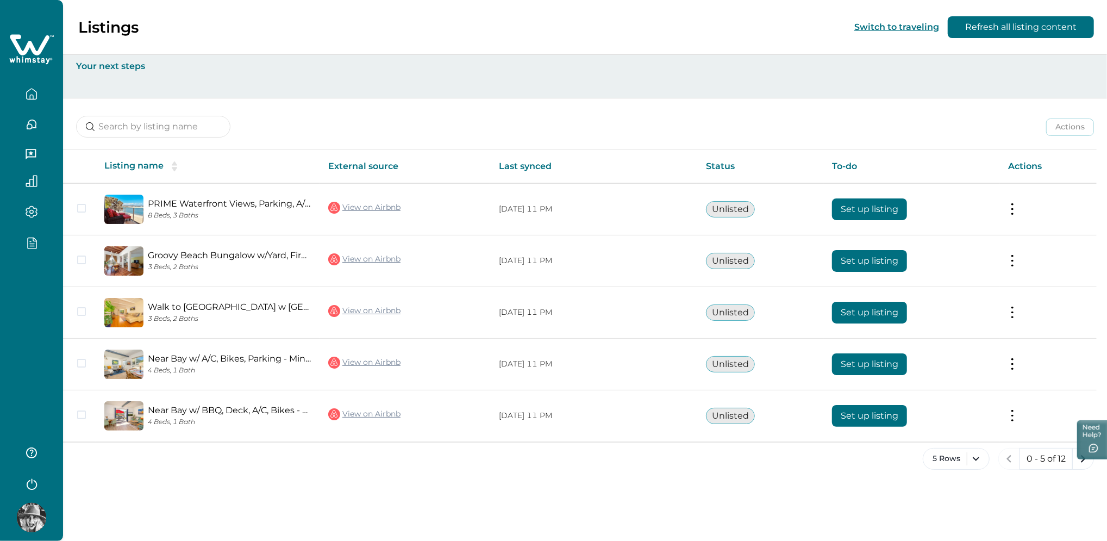
click at [27, 359] on div at bounding box center [31, 270] width 63 height 541
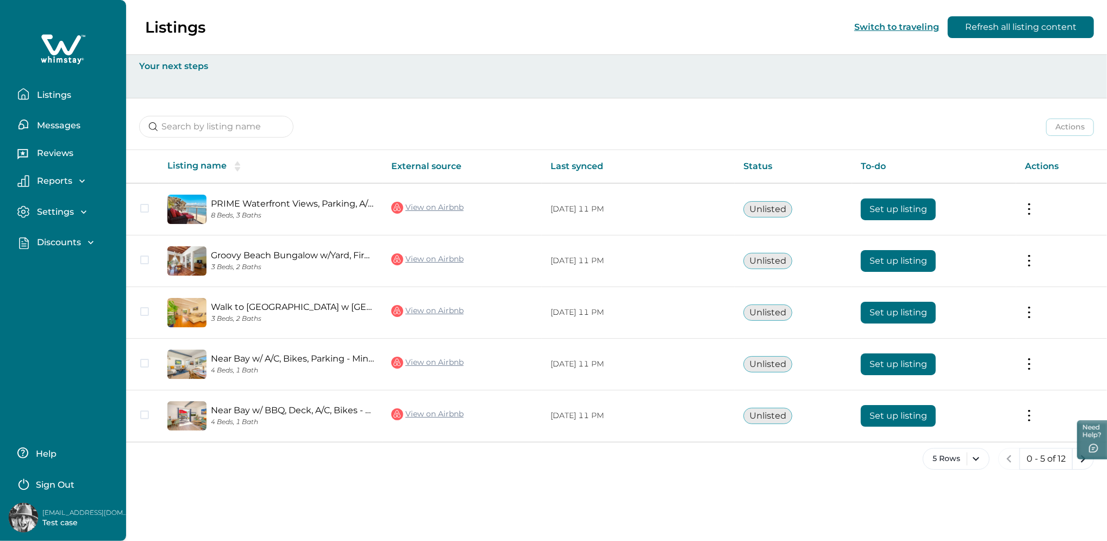
click at [52, 475] on button "Sign Out" at bounding box center [65, 483] width 96 height 22
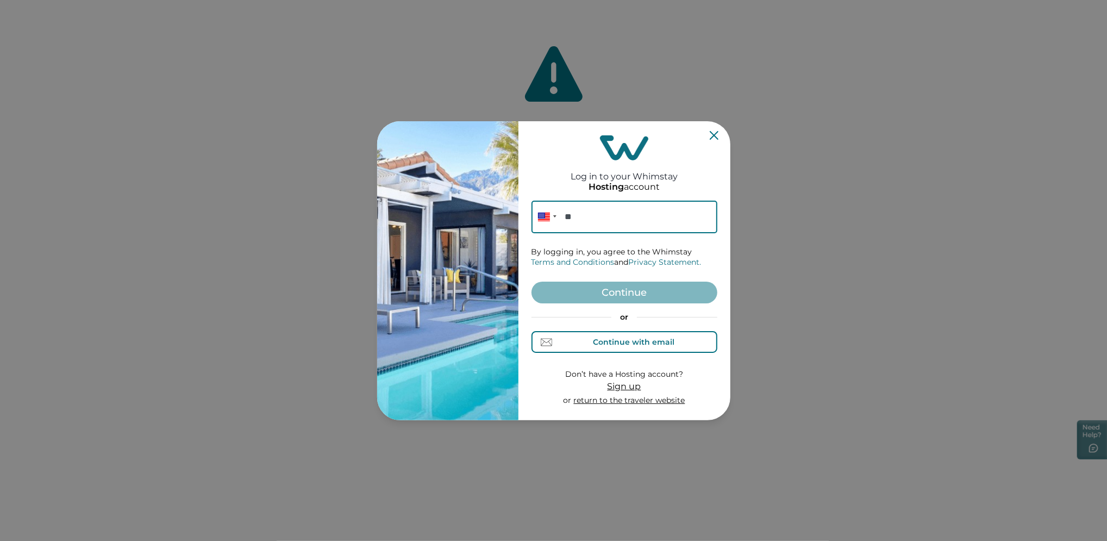
click at [655, 346] on div "Continue with email" at bounding box center [624, 341] width 101 height 11
click at [569, 220] on input at bounding box center [624, 216] width 186 height 33
paste input "[EMAIL_ADDRESS][DOMAIN_NAME]"
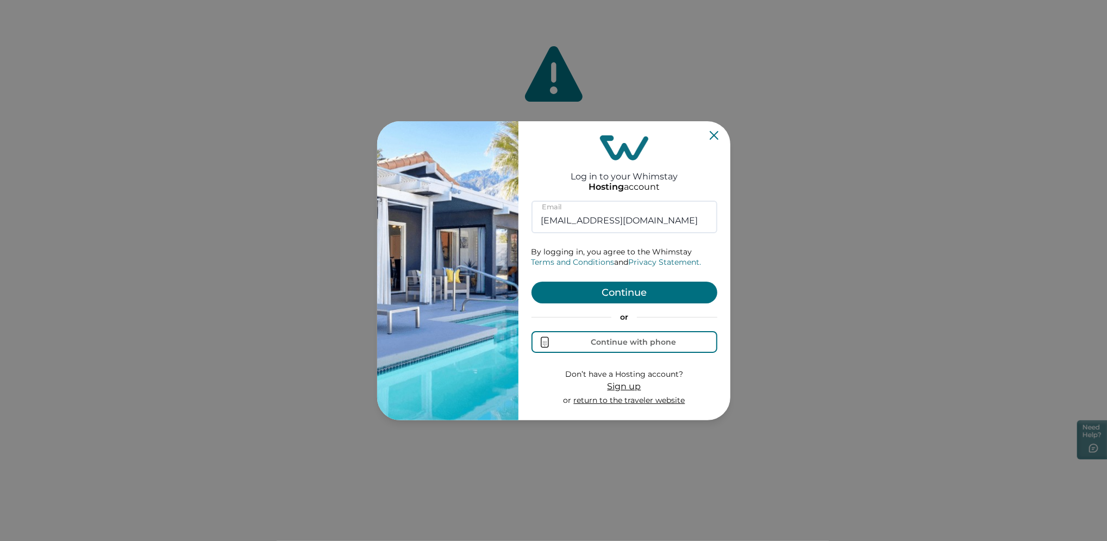
type input "[EMAIL_ADDRESS][DOMAIN_NAME]"
click at [546, 290] on button "Continue" at bounding box center [624, 292] width 186 height 22
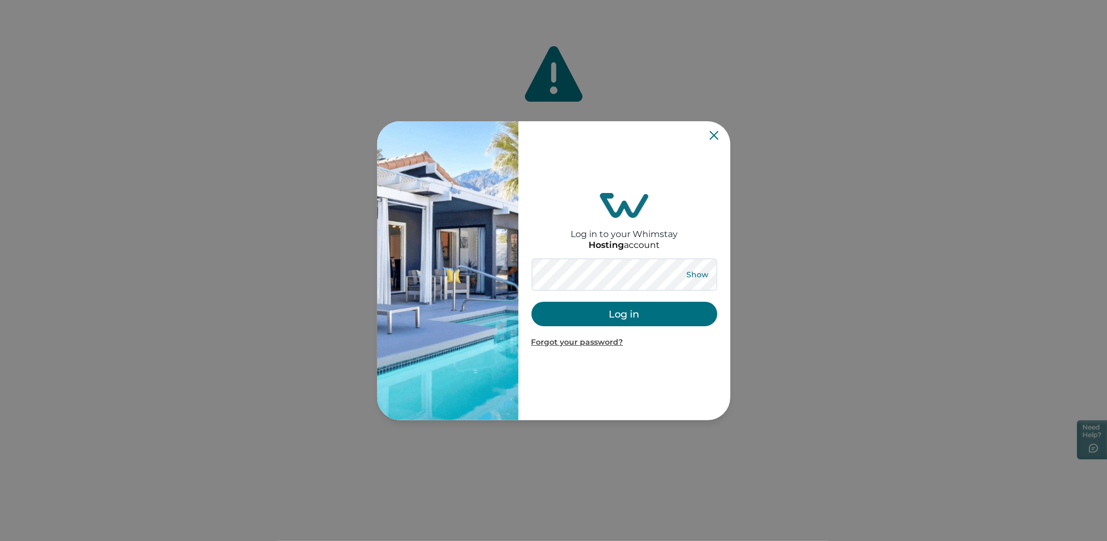
click at [698, 270] on button "Show" at bounding box center [697, 274] width 39 height 15
click at [623, 322] on button "Log in" at bounding box center [624, 314] width 186 height 24
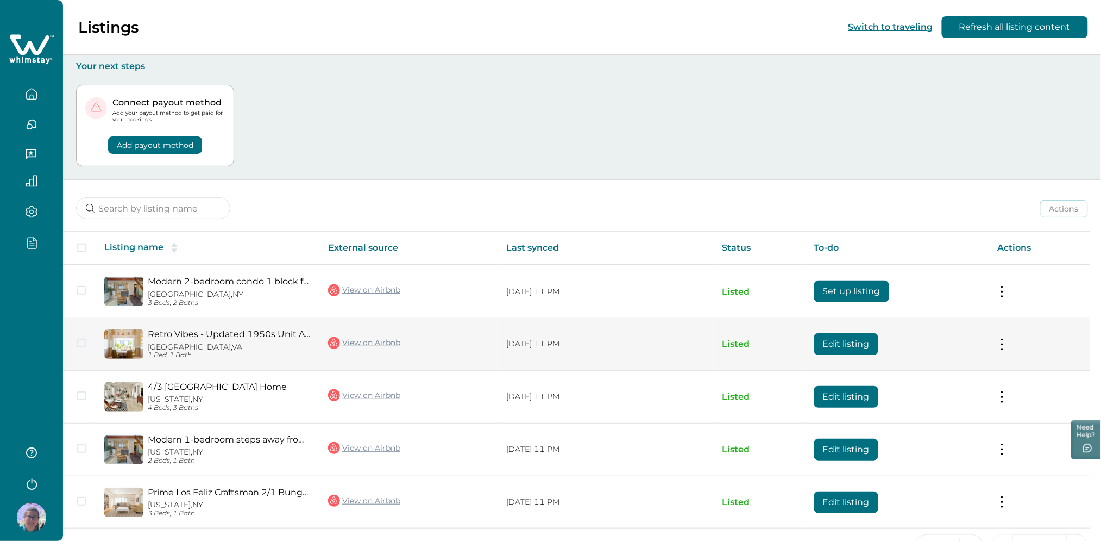
click at [830, 347] on button "Edit listing" at bounding box center [846, 344] width 64 height 22
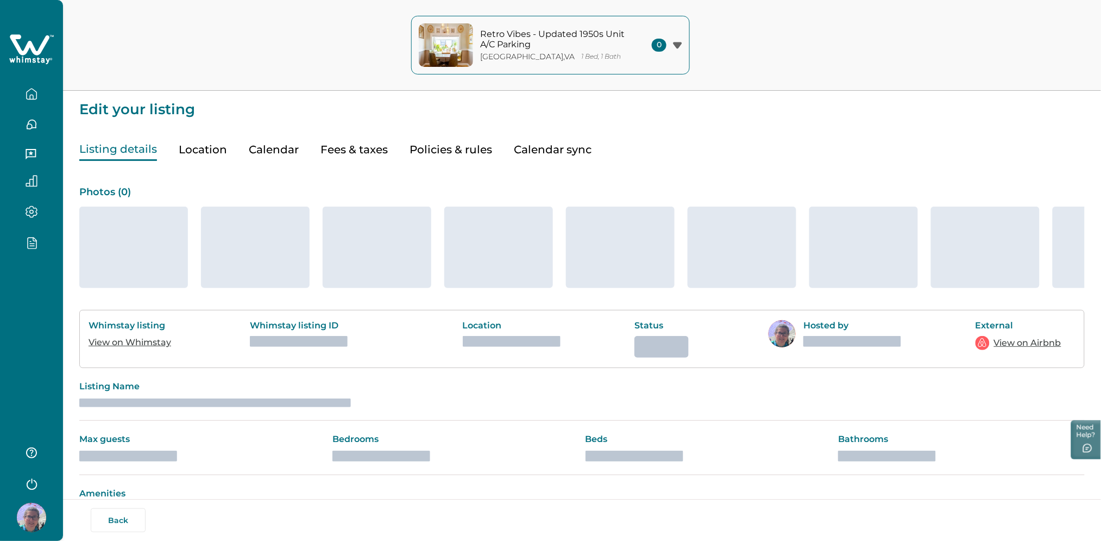
click at [439, 159] on button "Policies & rules" at bounding box center [451, 150] width 83 height 22
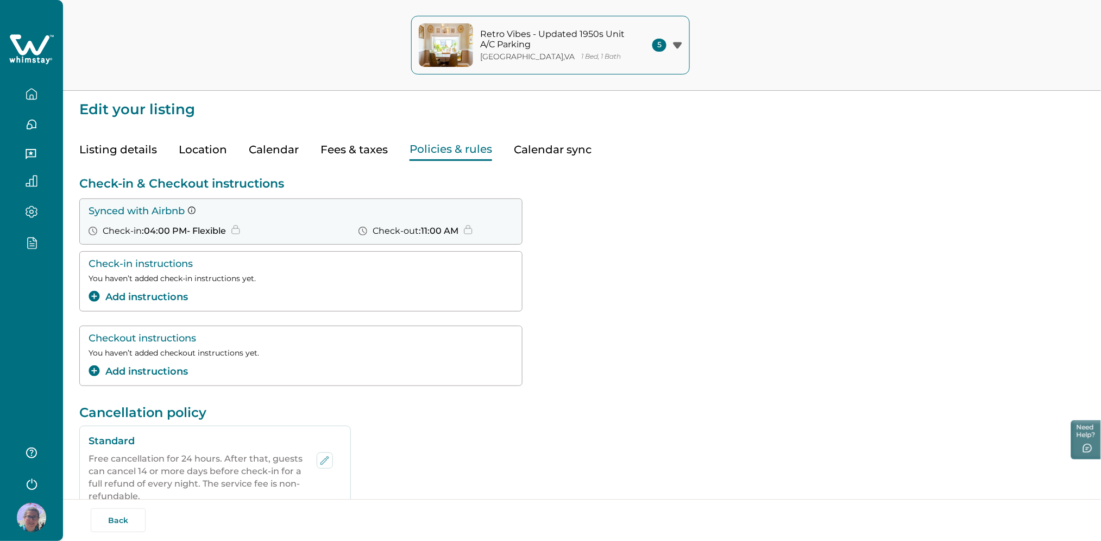
click at [160, 372] on button "Add instructions" at bounding box center [138, 371] width 99 height 15
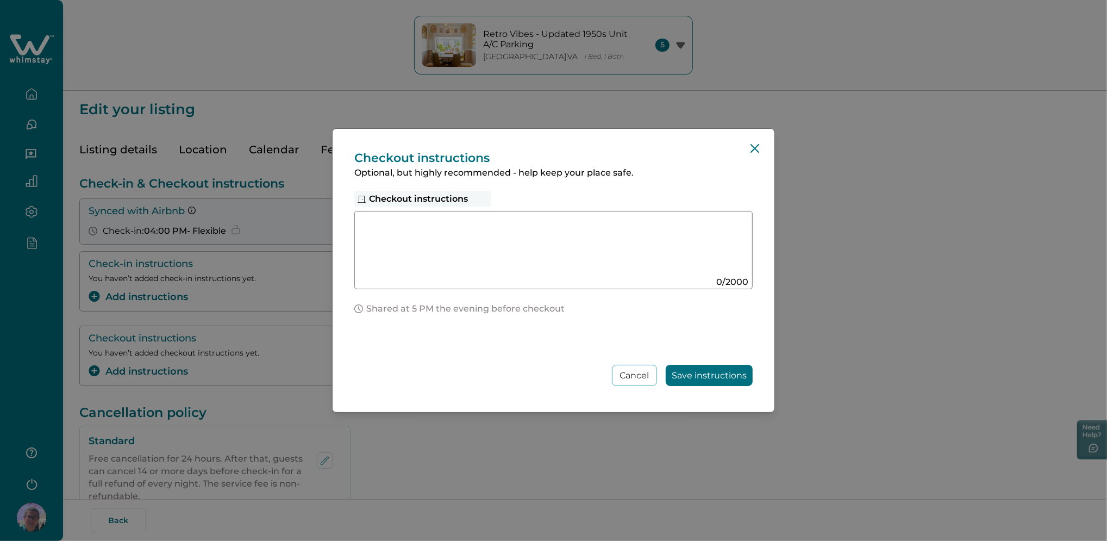
click at [222, 338] on div "Checkout instructions Optional, but highly recommended - help keep your place s…" at bounding box center [553, 270] width 1107 height 541
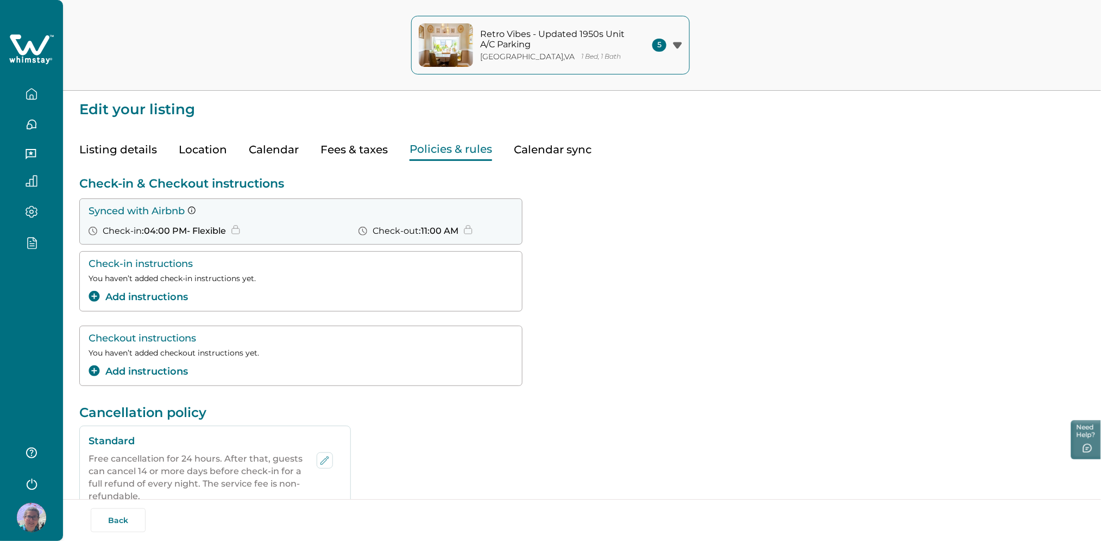
click at [138, 372] on button "Add instructions" at bounding box center [138, 371] width 99 height 15
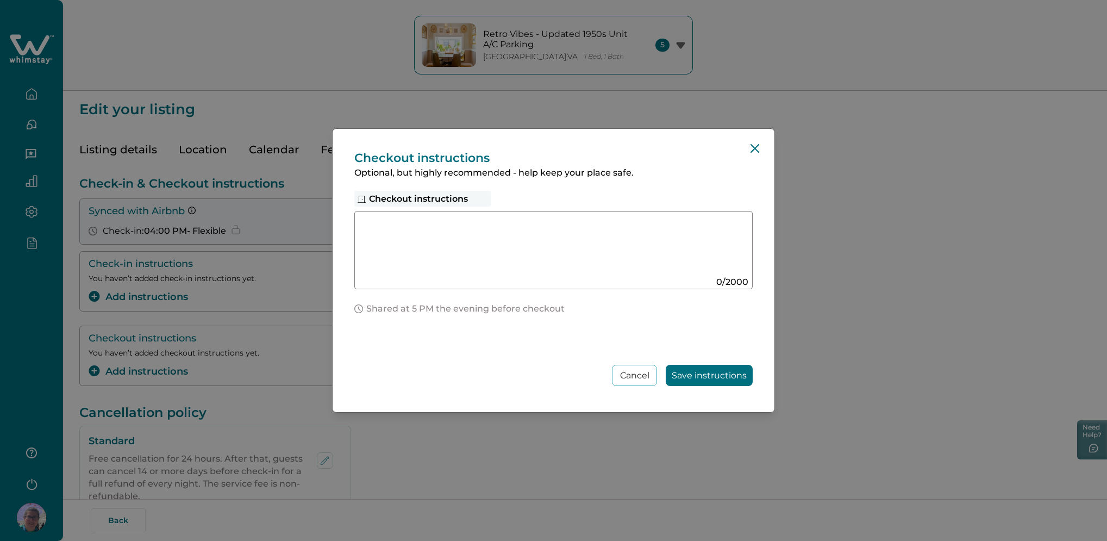
click at [7, 374] on div "Checkout instructions Optional, but highly recommended - help keep your place s…" at bounding box center [553, 270] width 1107 height 541
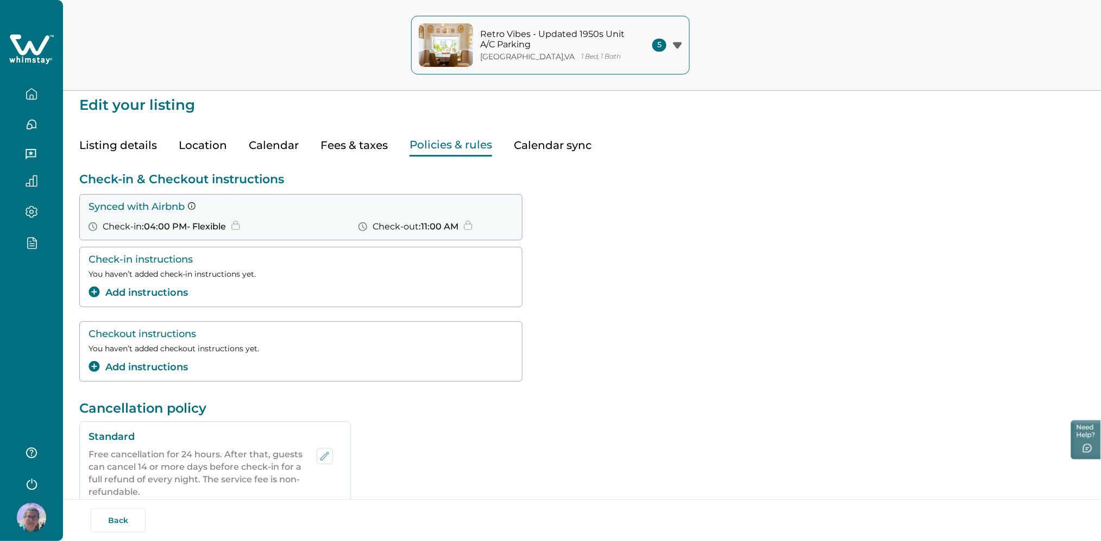
click at [33, 350] on div at bounding box center [31, 270] width 63 height 541
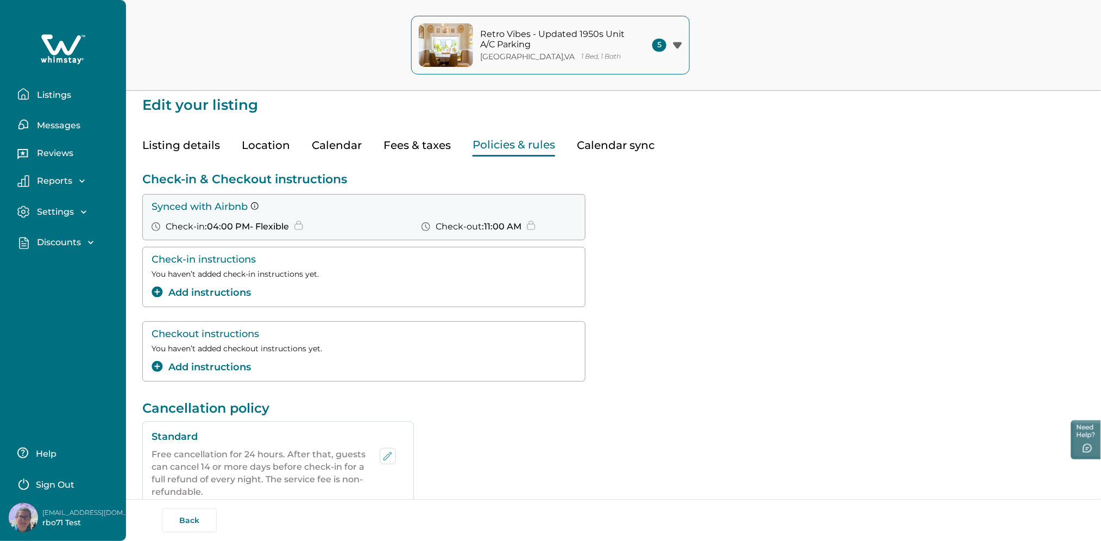
click at [65, 512] on p "[EMAIL_ADDRESS][DOMAIN_NAME]" at bounding box center [85, 512] width 87 height 11
drag, startPoint x: 65, startPoint y: 511, endPoint x: 71, endPoint y: 506, distance: 8.5
click at [71, 506] on div "[EMAIL_ADDRESS][DOMAIN_NAME] rbo71 Test" at bounding box center [69, 517] width 121 height 29
click at [71, 507] on p "[EMAIL_ADDRESS][DOMAIN_NAME]" at bounding box center [85, 512] width 87 height 11
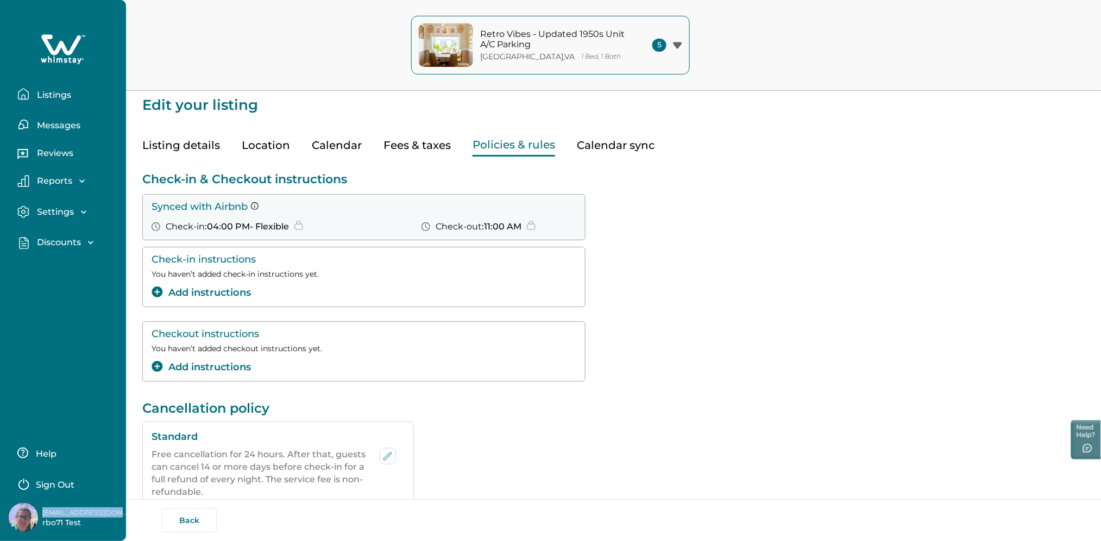
click at [71, 506] on div "[EMAIL_ADDRESS][DOMAIN_NAME] rbo71 Test" at bounding box center [69, 517] width 121 height 29
copy p "[EMAIL_ADDRESS][DOMAIN_NAME]"
